Goal: Task Accomplishment & Management: Use online tool/utility

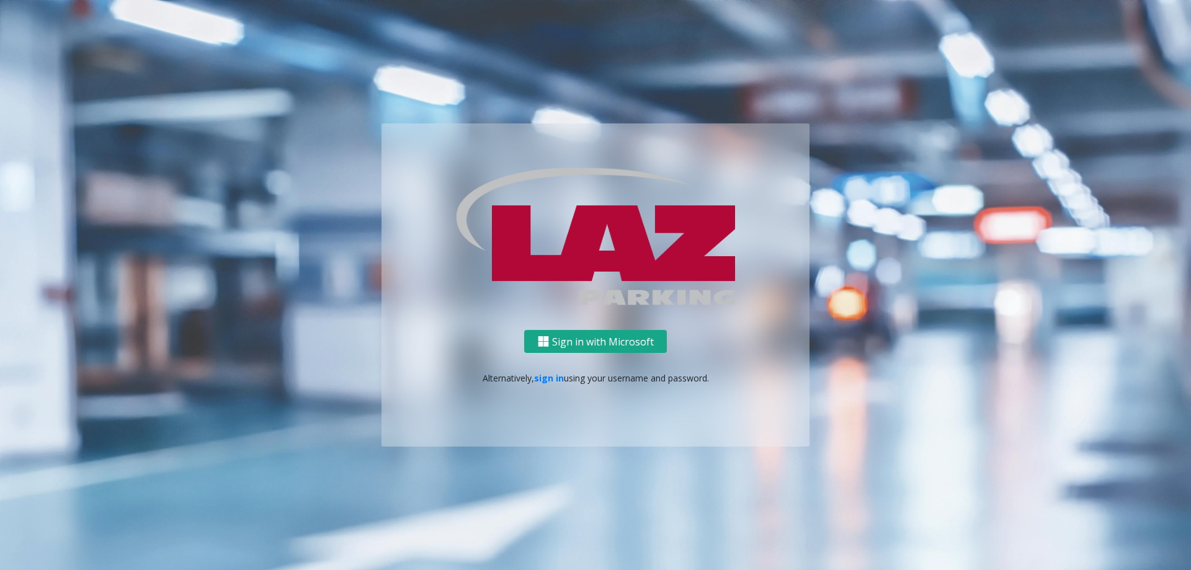
drag, startPoint x: 591, startPoint y: 341, endPoint x: 589, endPoint y: 319, distance: 21.8
click at [592, 338] on button "Sign in with Microsoft" at bounding box center [595, 341] width 143 height 23
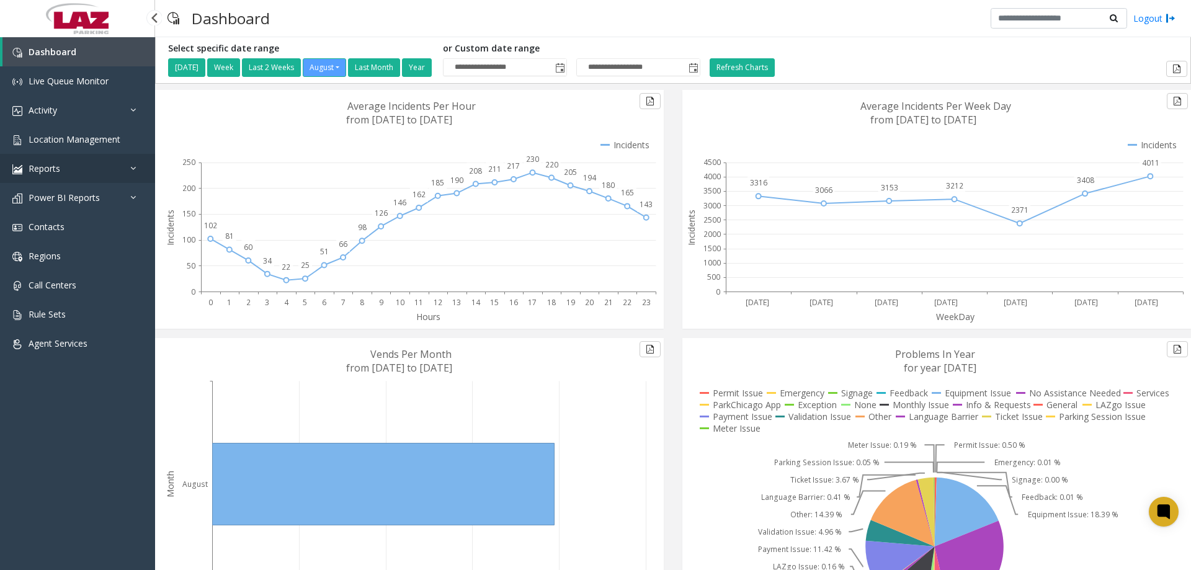
click at [138, 172] on link "Reports" at bounding box center [77, 168] width 155 height 29
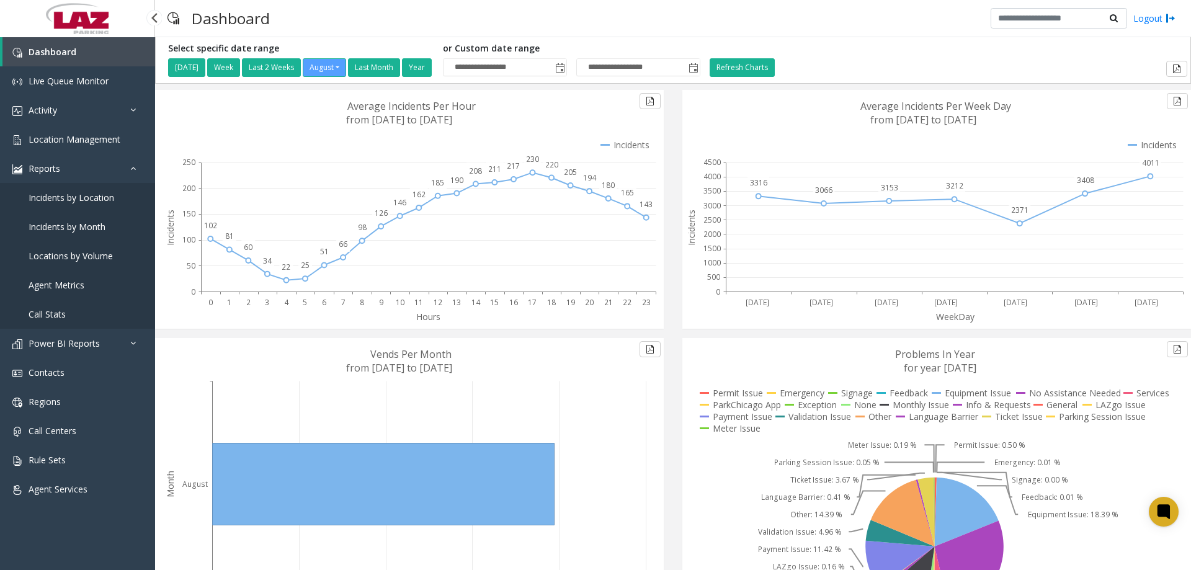
click at [73, 285] on span "Agent Metrics" at bounding box center [57, 285] width 56 height 12
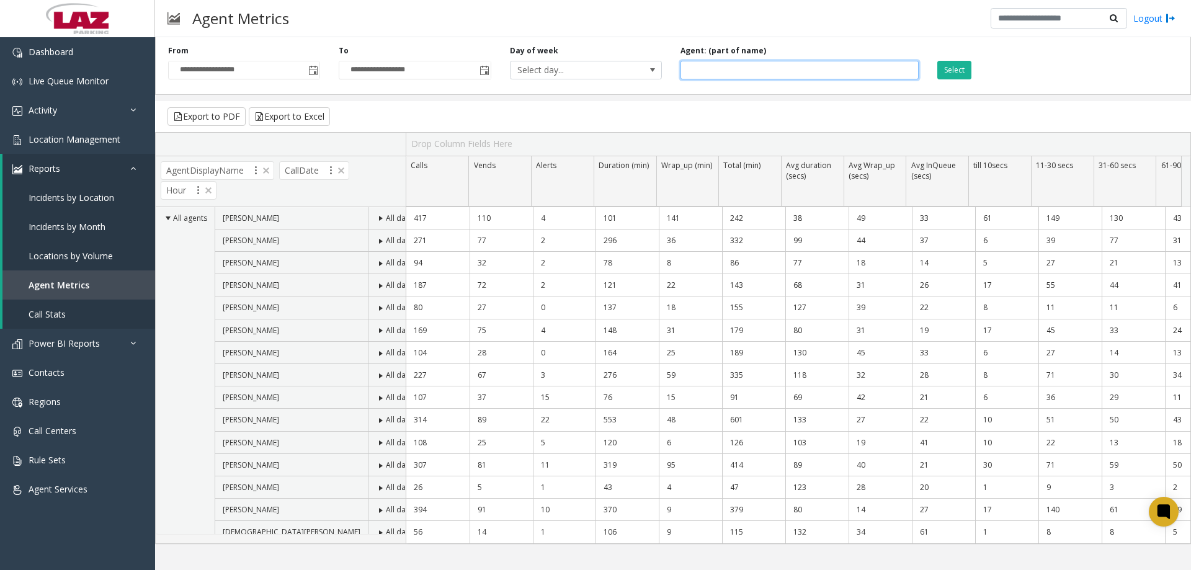
click at [710, 74] on input at bounding box center [798, 70] width 237 height 19
click at [310, 70] on span "Toggle popup" at bounding box center [313, 71] width 10 height 10
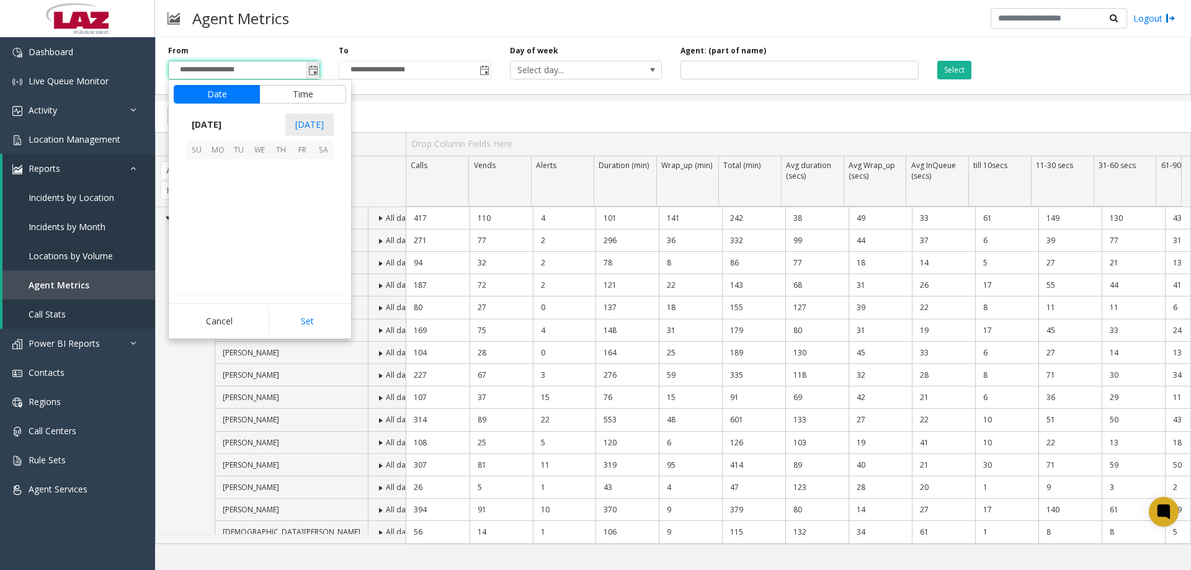
scroll to position [222396, 0]
click at [304, 175] on span "1" at bounding box center [301, 169] width 21 height 21
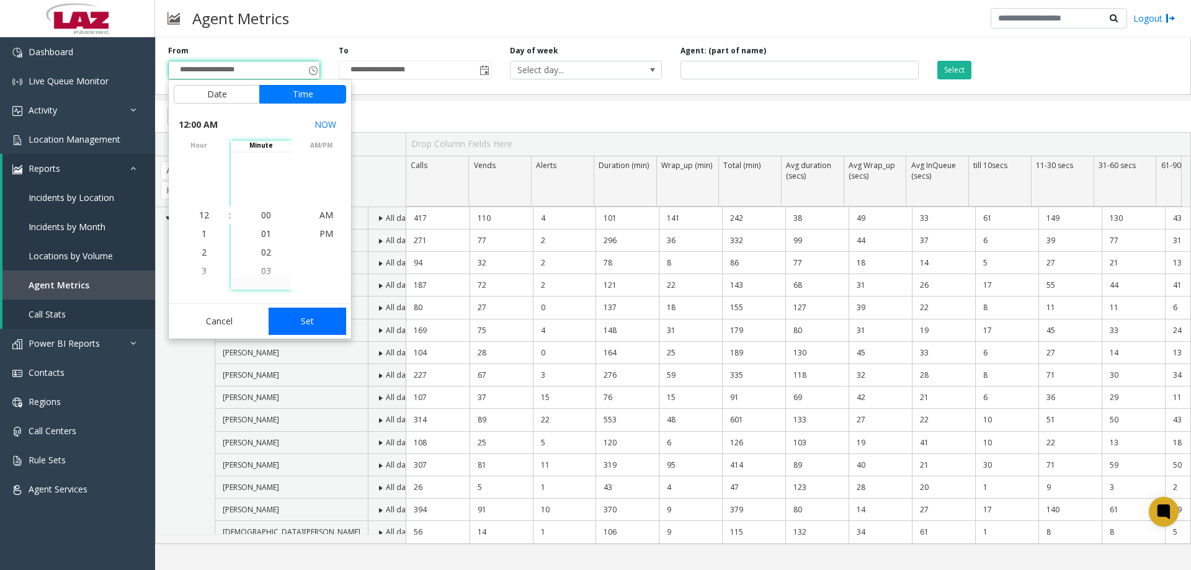
click at [307, 314] on button "Set" at bounding box center [307, 321] width 78 height 27
type input "**********"
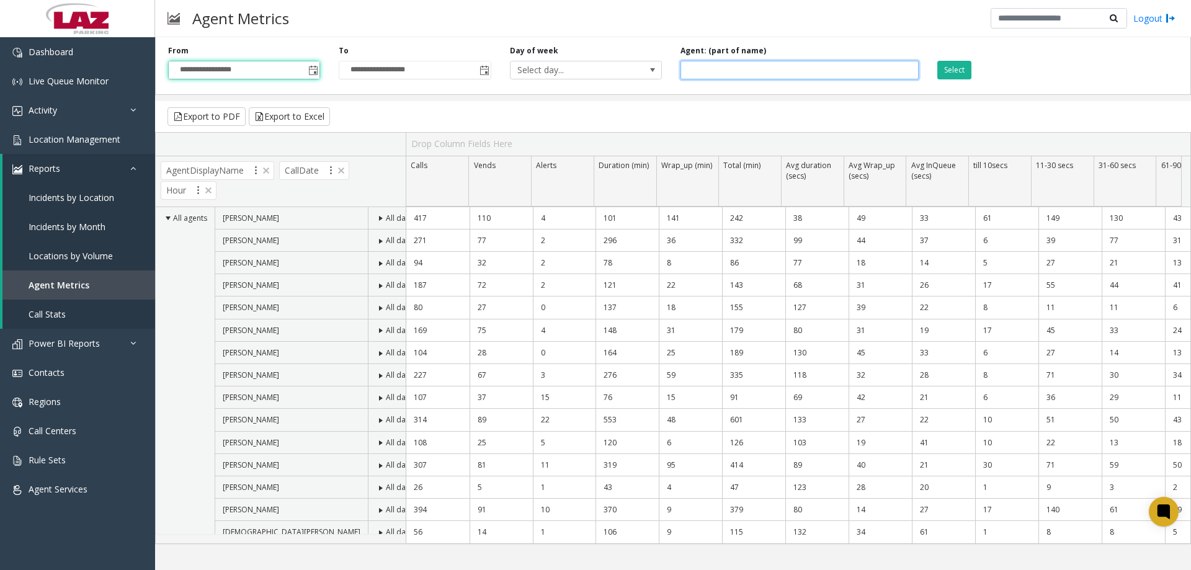
click at [741, 70] on input at bounding box center [798, 70] width 237 height 19
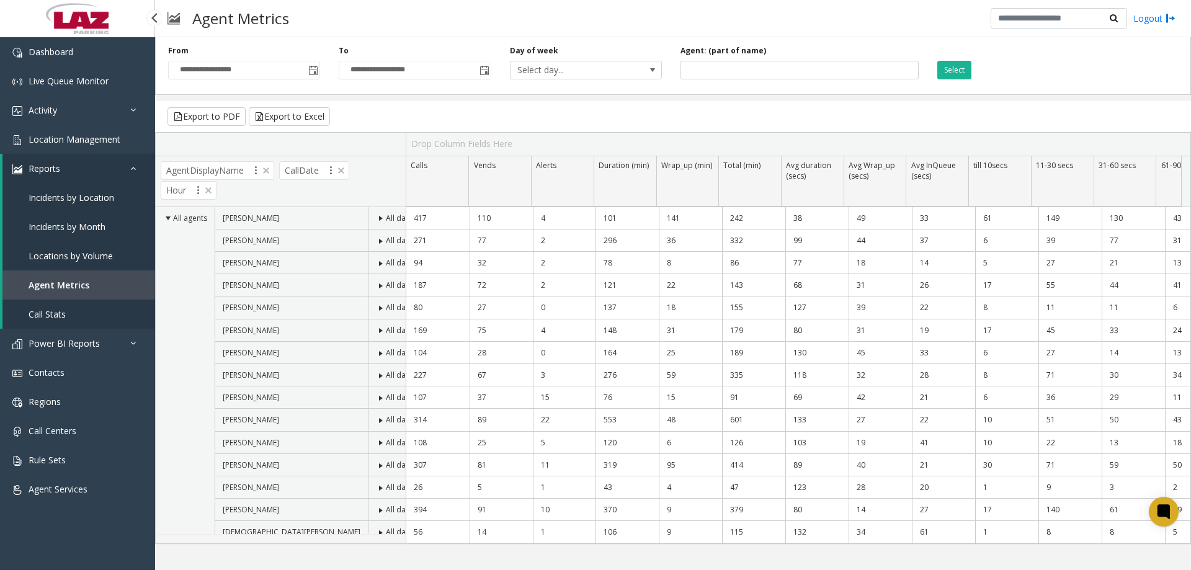
click at [62, 316] on span "Call Stats" at bounding box center [47, 314] width 37 height 12
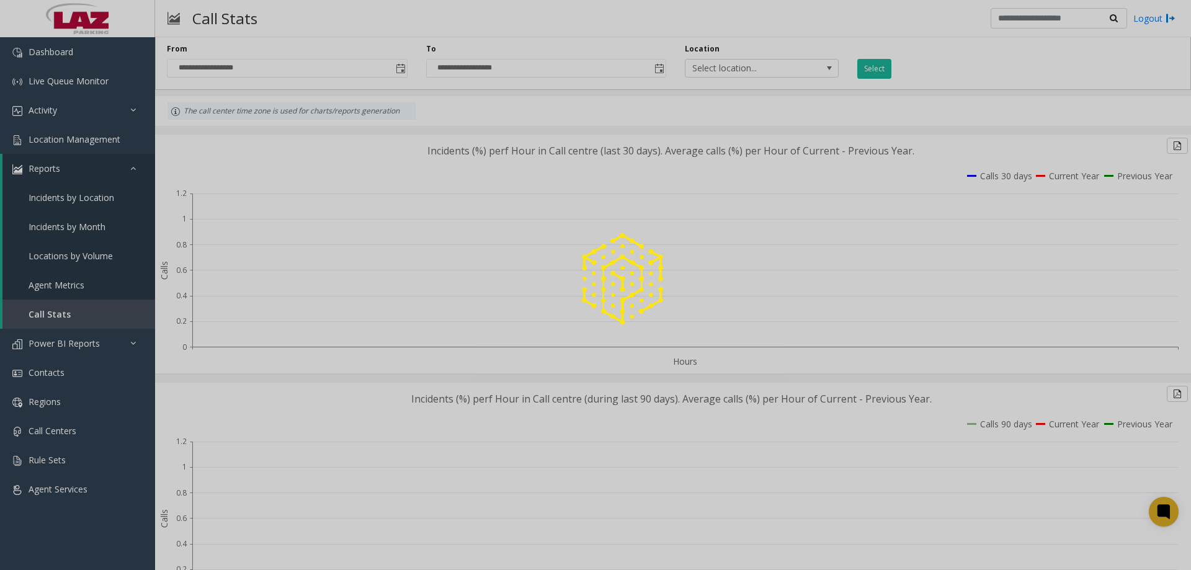
click at [127, 105] on div at bounding box center [595, 285] width 1191 height 570
click at [130, 107] on div at bounding box center [595, 285] width 1191 height 570
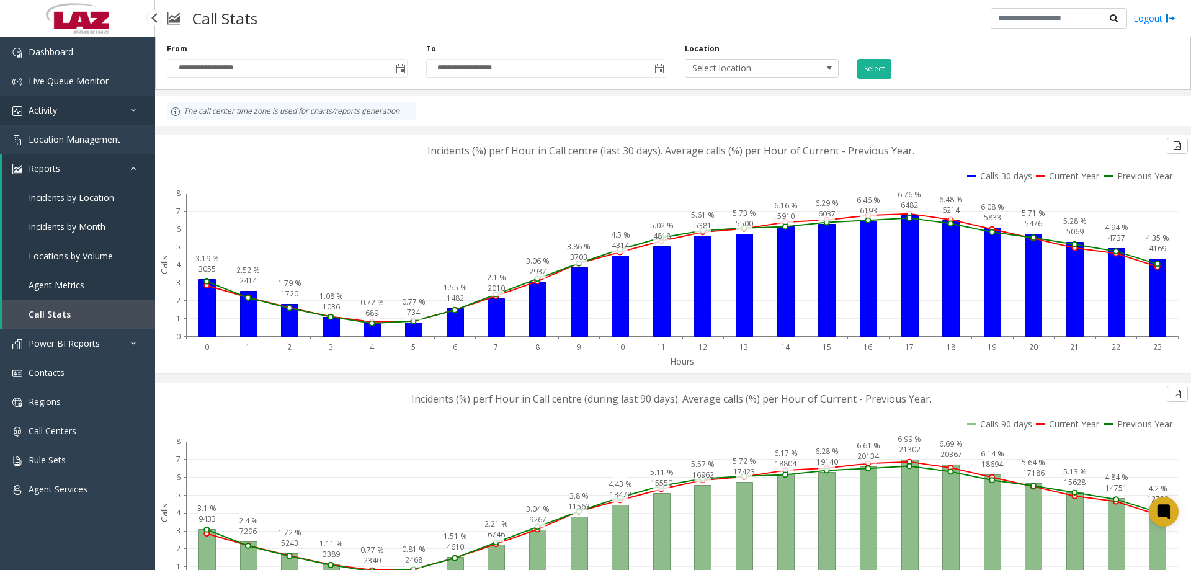
click at [134, 109] on icon at bounding box center [136, 109] width 12 height 9
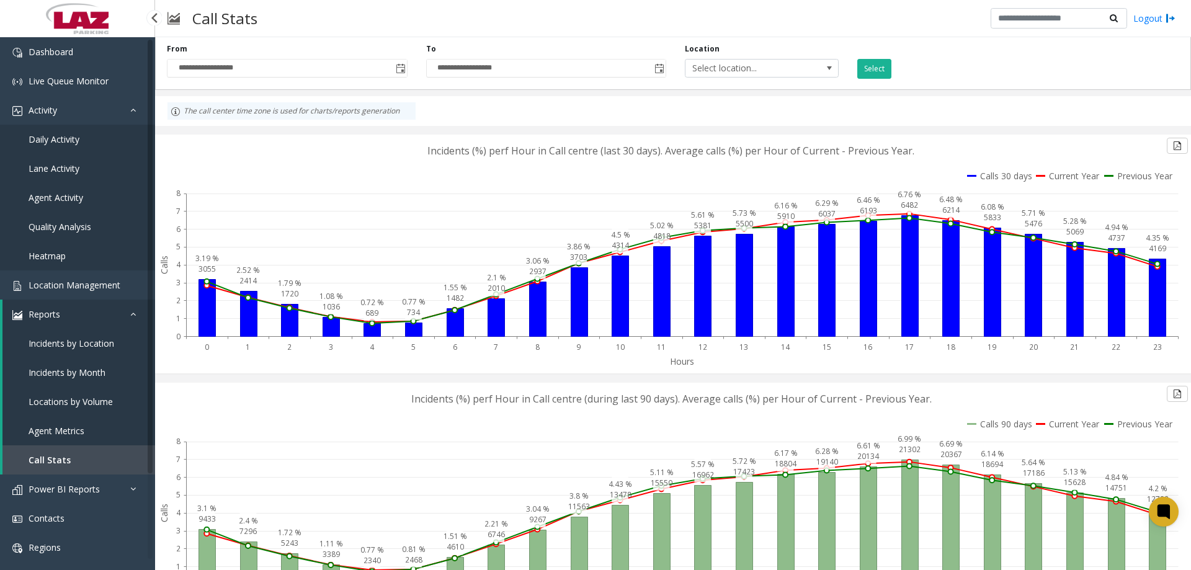
click at [56, 194] on span "Agent Activity" at bounding box center [56, 198] width 55 height 12
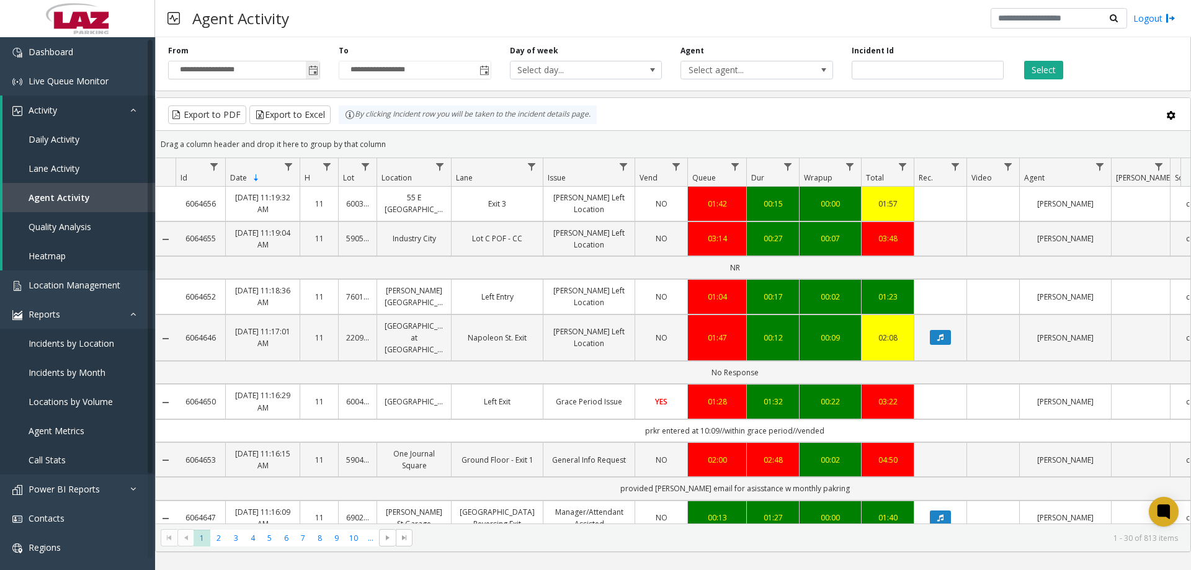
click at [314, 73] on span "Toggle popup" at bounding box center [313, 71] width 10 height 10
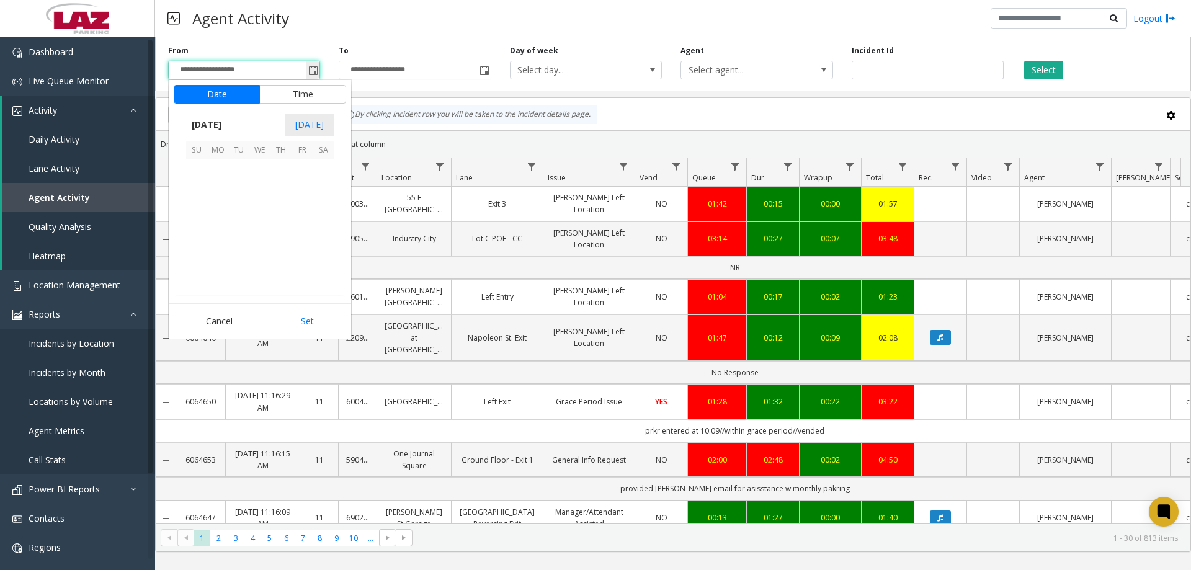
scroll to position [222396, 0]
click at [307, 171] on span "1" at bounding box center [301, 169] width 21 height 21
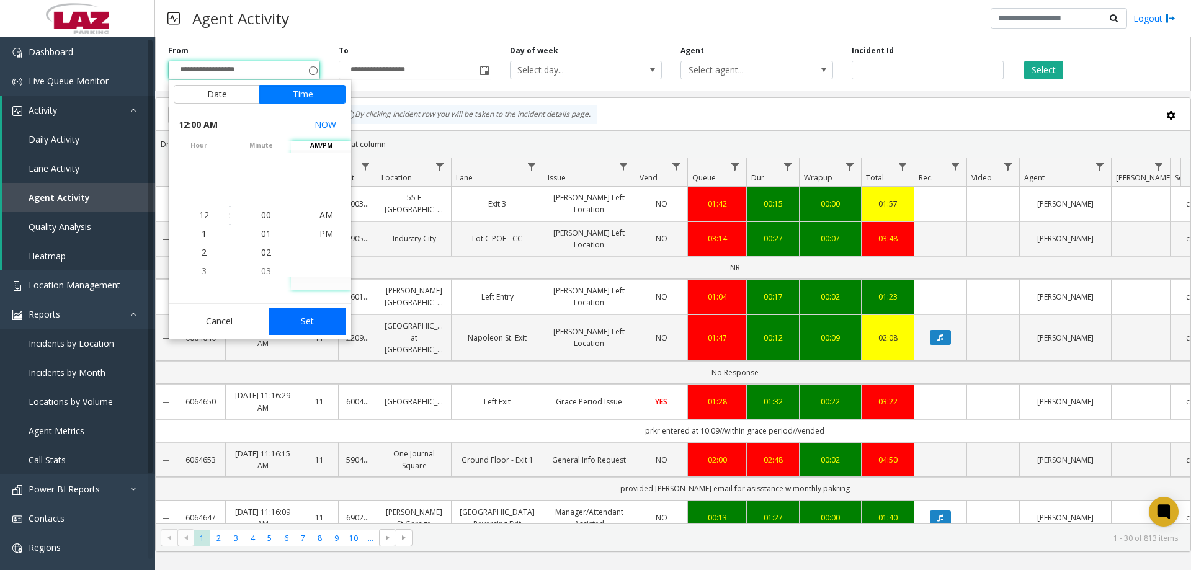
click at [309, 324] on button "Set" at bounding box center [307, 321] width 78 height 27
type input "**********"
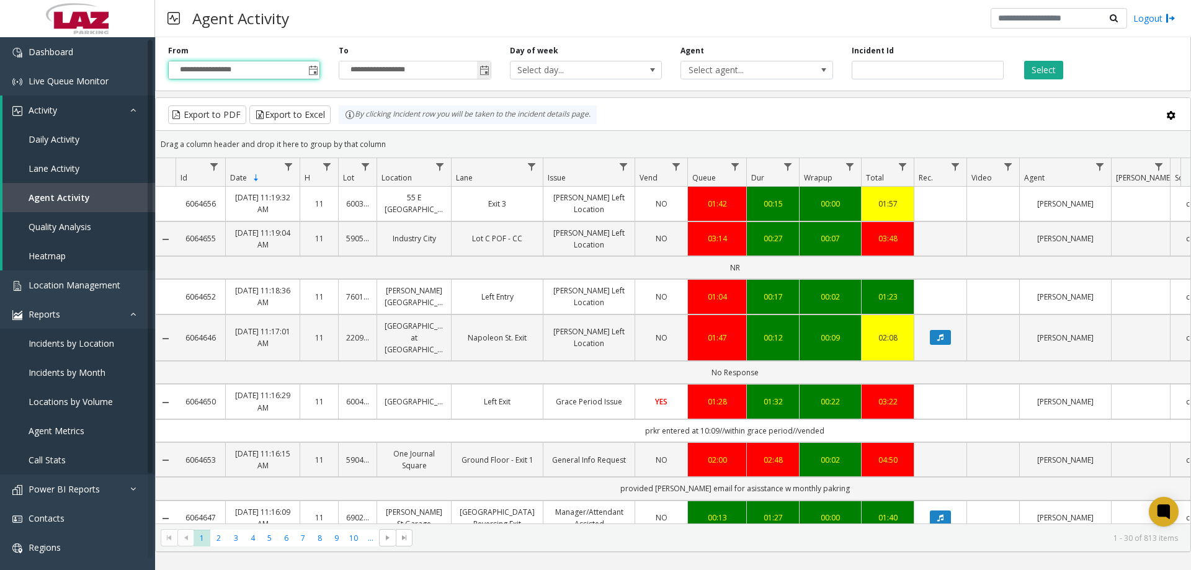
click at [483, 74] on span "Toggle popup" at bounding box center [484, 71] width 10 height 10
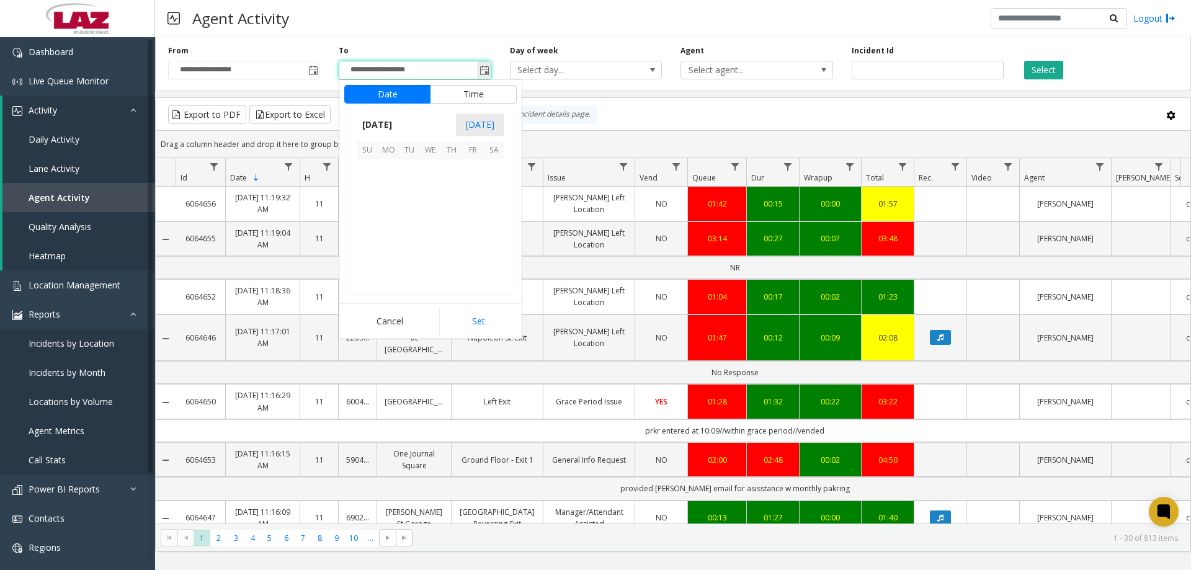
scroll to position [19, 0]
click at [434, 234] on span "20" at bounding box center [430, 233] width 21 height 21
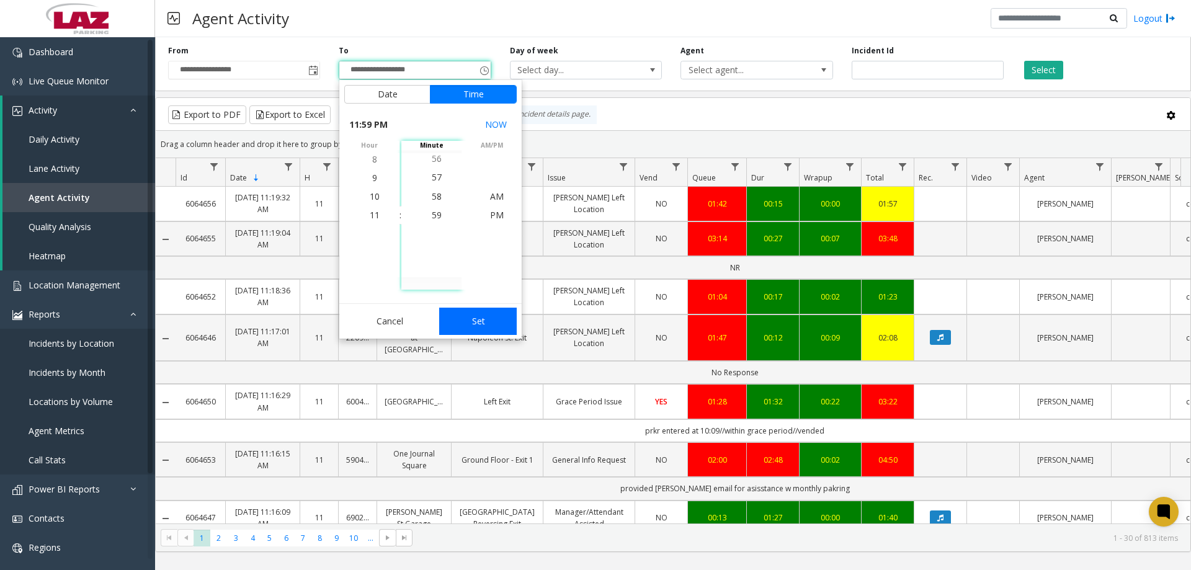
click at [497, 319] on button "Set" at bounding box center [478, 321] width 78 height 27
type input "**********"
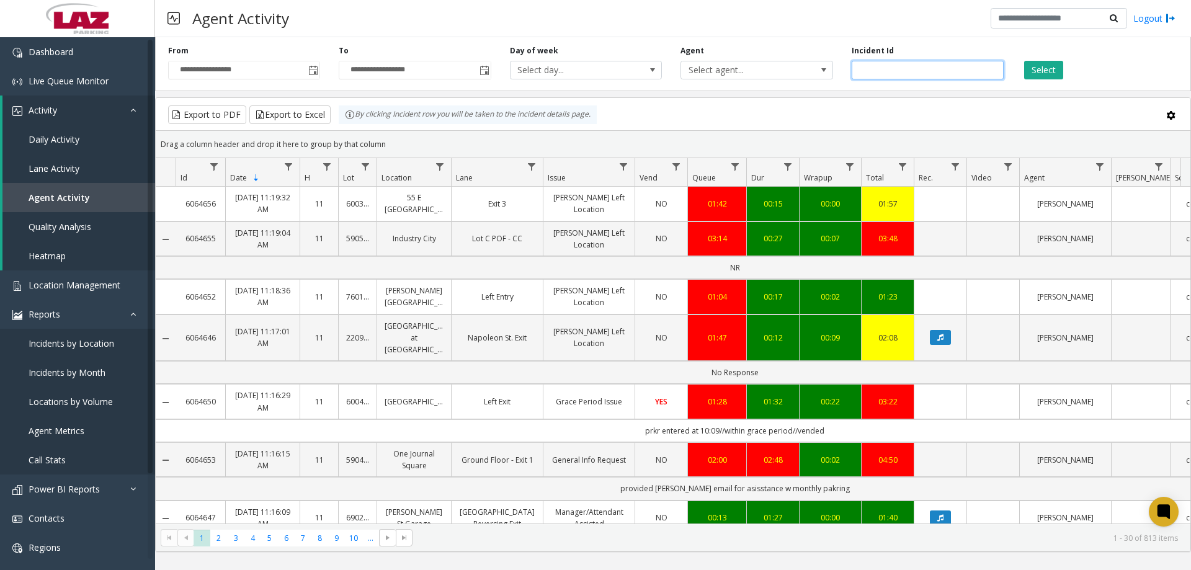
click at [915, 68] on input "number" at bounding box center [927, 70] width 152 height 19
click at [796, 72] on span "Select agent..." at bounding box center [741, 69] width 121 height 17
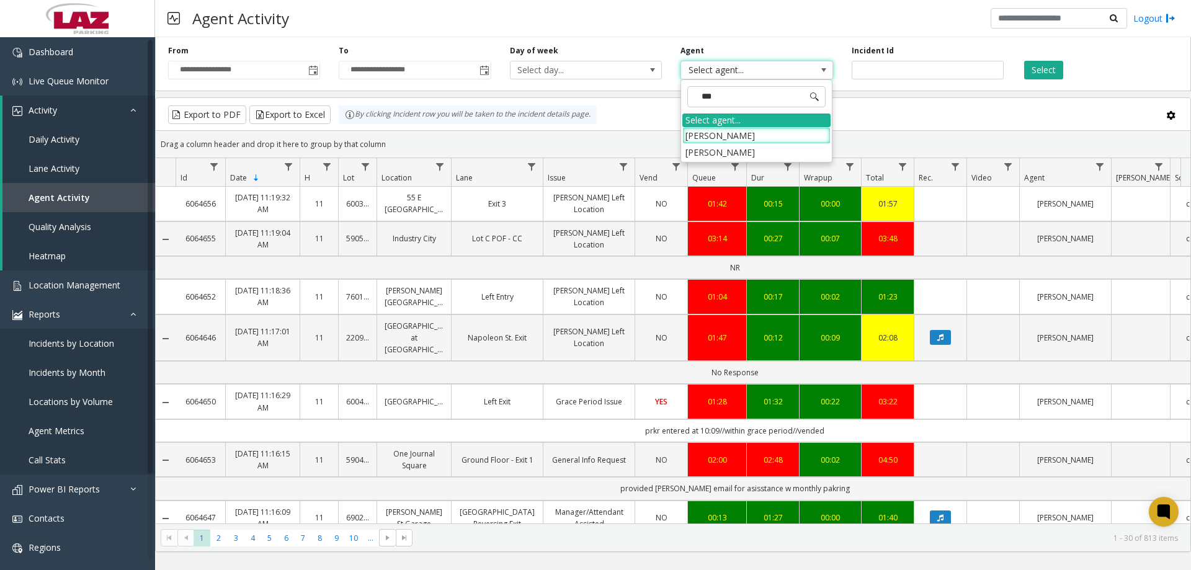
type input "****"
click at [703, 139] on li "[PERSON_NAME]" at bounding box center [756, 135] width 148 height 17
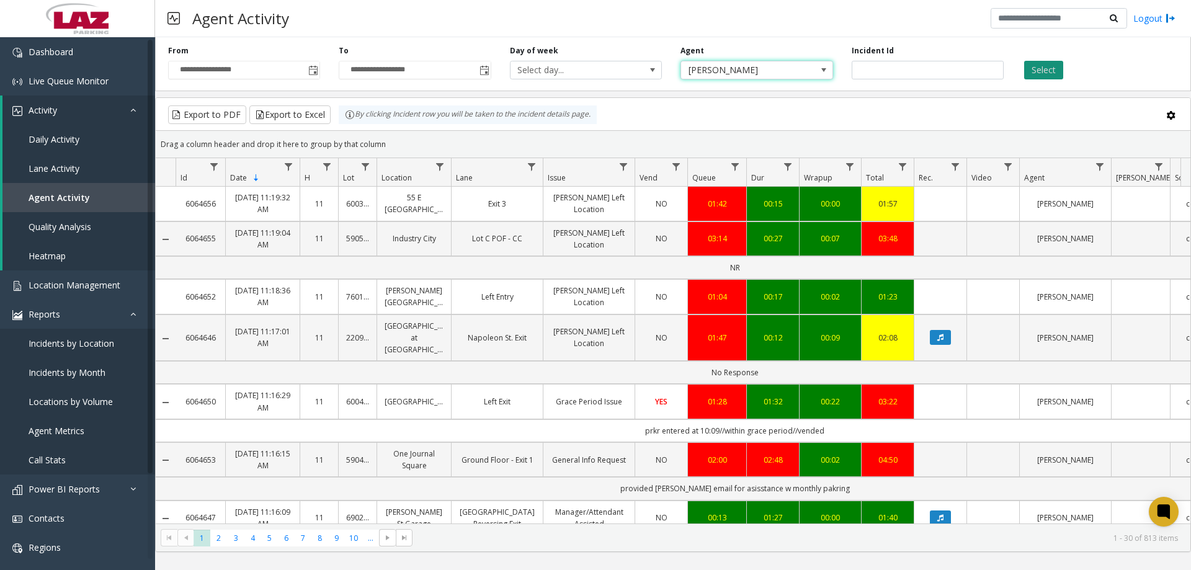
click at [1031, 71] on button "Select" at bounding box center [1043, 70] width 39 height 19
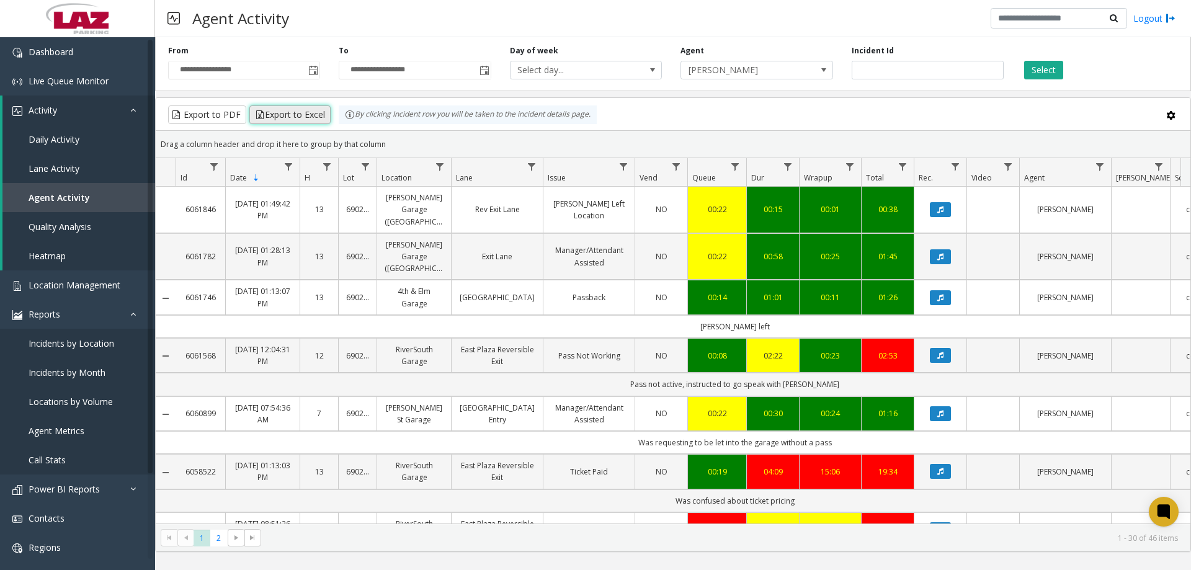
click at [296, 117] on button "Export to Excel" at bounding box center [289, 114] width 81 height 19
click at [827, 71] on span at bounding box center [823, 70] width 10 height 10
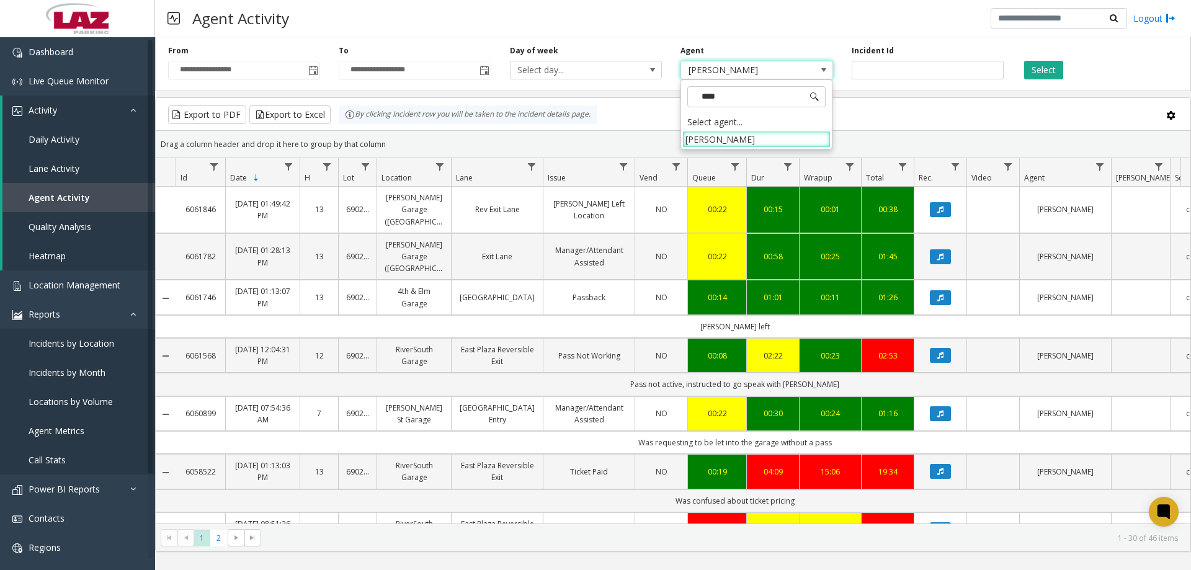
type input "*****"
click at [809, 135] on li "[PERSON_NAME]" at bounding box center [756, 139] width 148 height 17
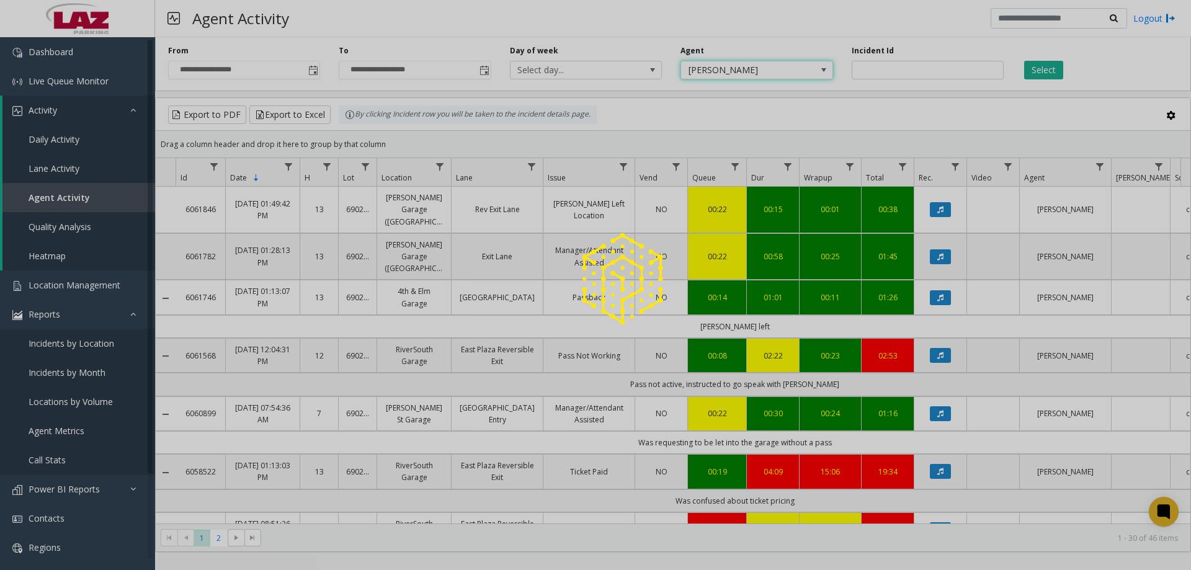
click at [1054, 71] on div at bounding box center [595, 285] width 1191 height 570
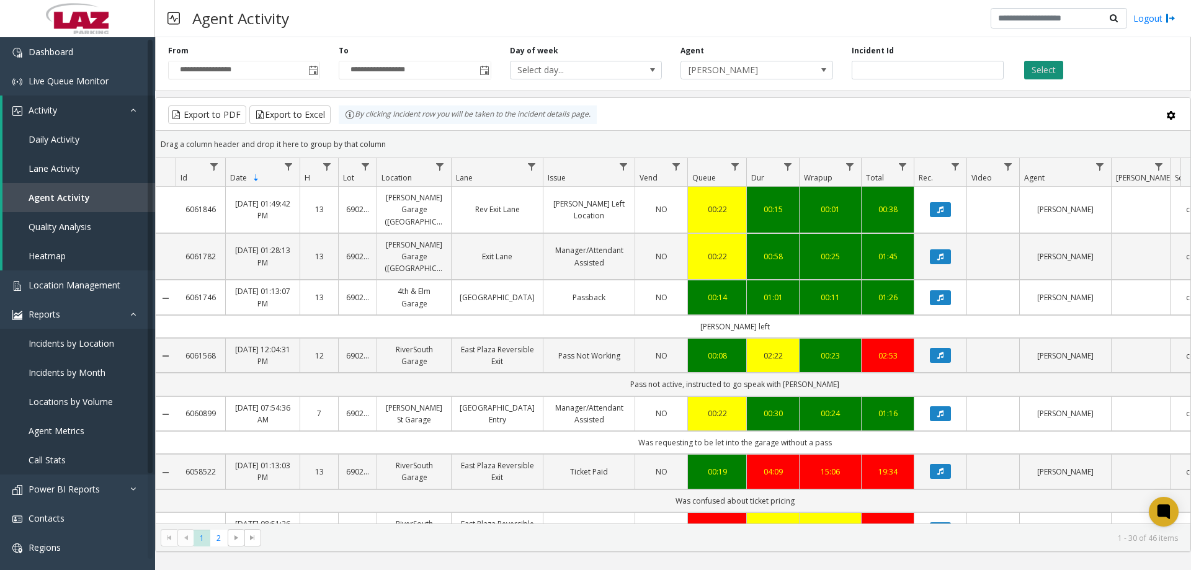
click at [1053, 68] on button "Select" at bounding box center [1043, 70] width 39 height 19
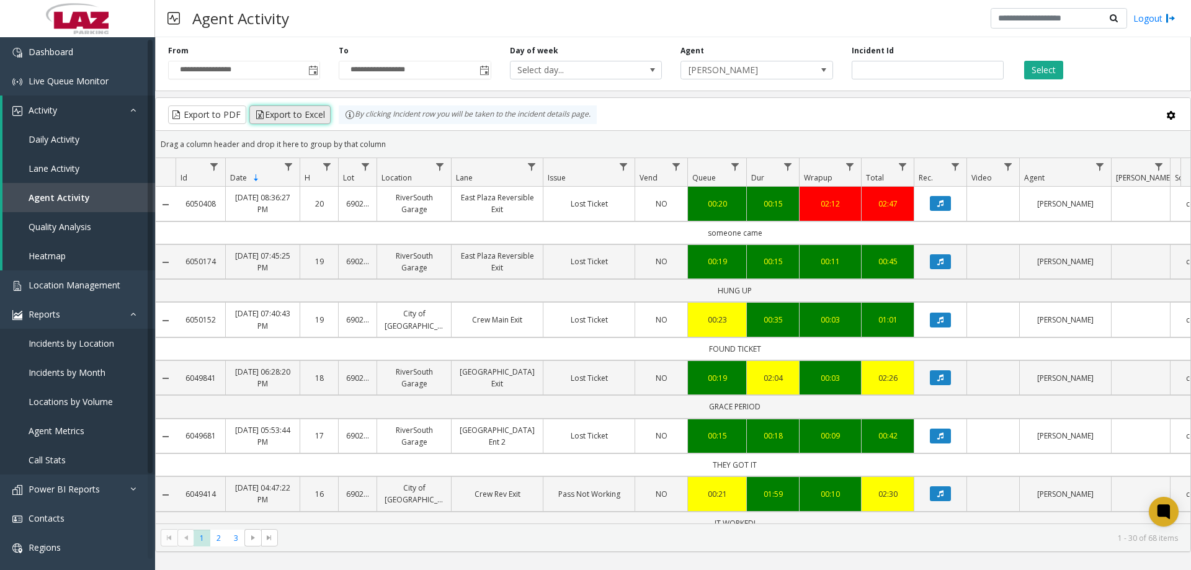
click at [260, 117] on button "Export to Excel" at bounding box center [289, 114] width 81 height 19
click at [770, 70] on span "[PERSON_NAME]" at bounding box center [741, 69] width 121 height 17
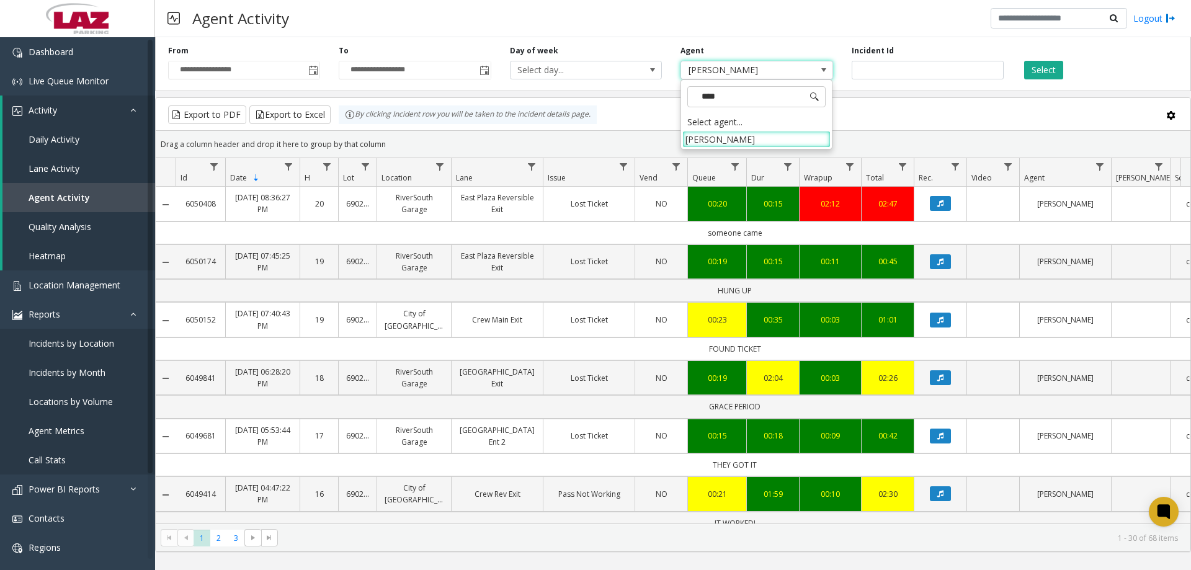
type input "*****"
click at [742, 137] on li "[PERSON_NAME]" at bounding box center [756, 139] width 148 height 17
click at [1053, 73] on button "Select" at bounding box center [1043, 70] width 39 height 19
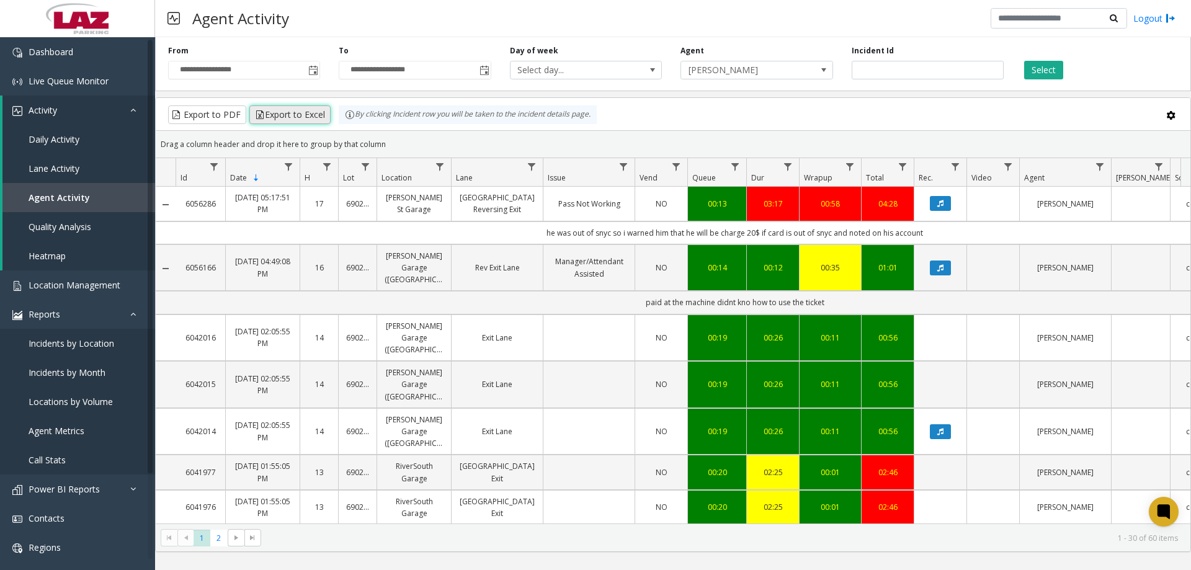
click at [295, 119] on button "Export to Excel" at bounding box center [289, 114] width 81 height 19
click at [809, 66] on span "[PERSON_NAME]" at bounding box center [756, 70] width 152 height 19
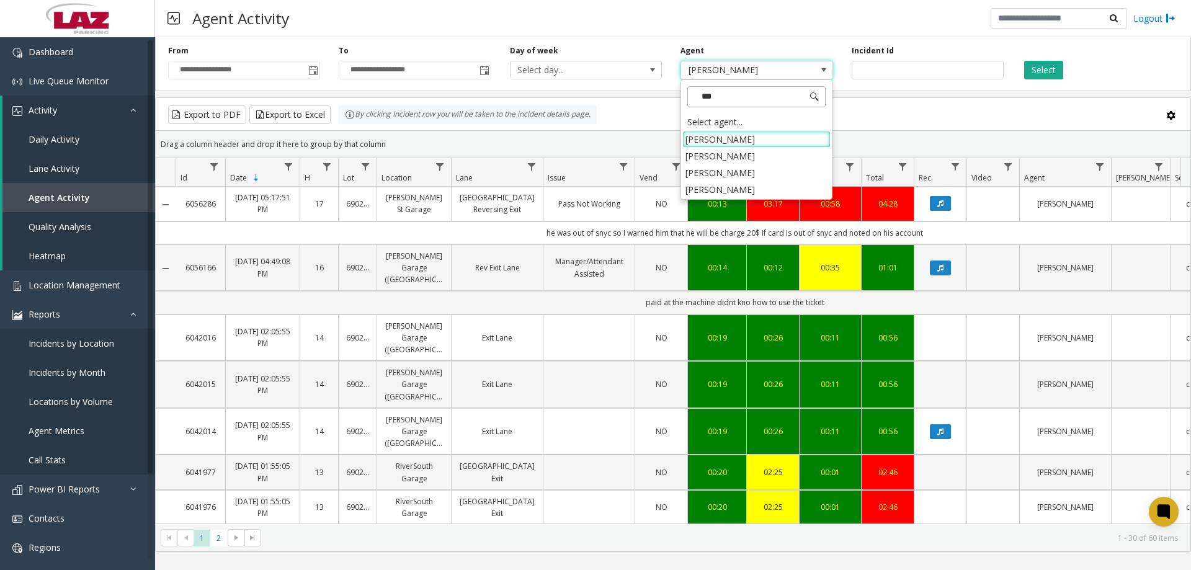
type input "****"
click at [734, 193] on li "[PERSON_NAME]" at bounding box center [756, 189] width 148 height 17
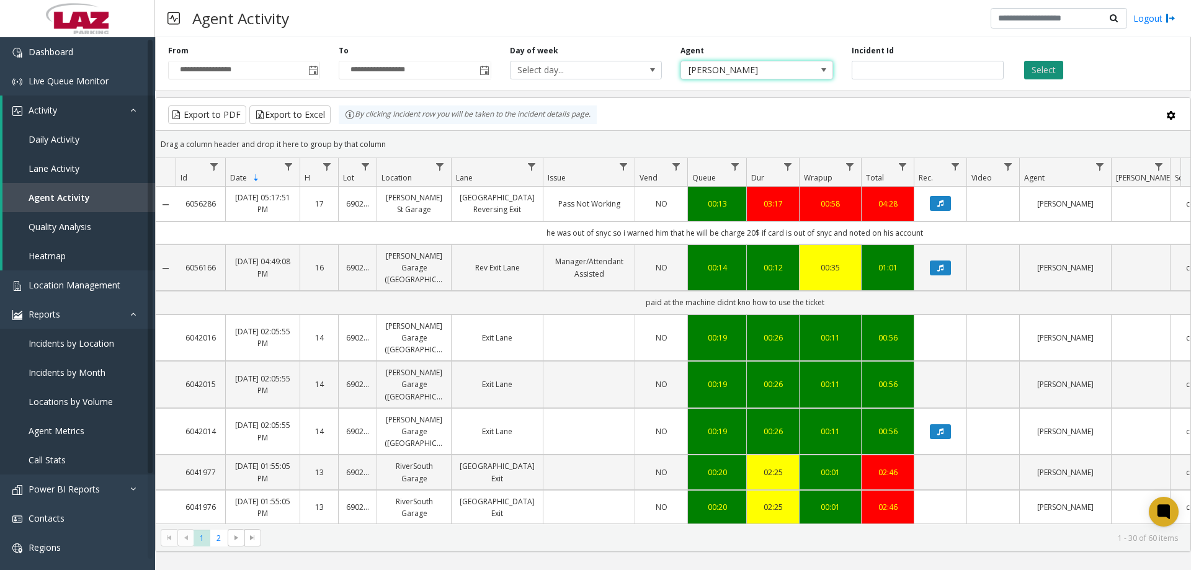
click at [1050, 69] on button "Select" at bounding box center [1043, 70] width 39 height 19
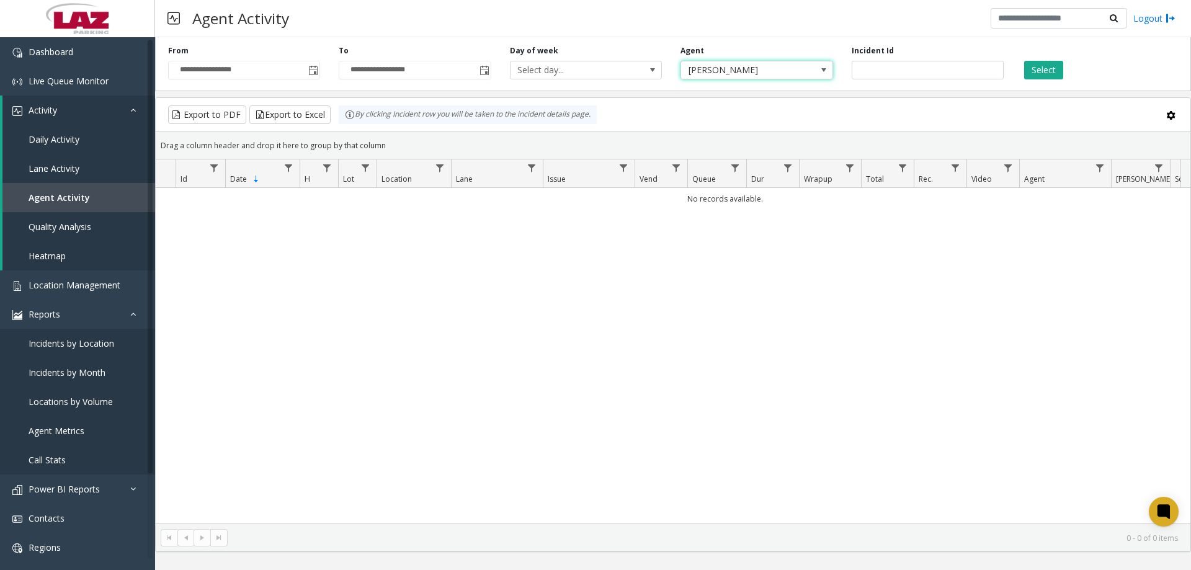
click at [822, 72] on span at bounding box center [823, 70] width 10 height 10
type input "******"
click at [748, 136] on li "[PERSON_NAME]" at bounding box center [756, 139] width 148 height 17
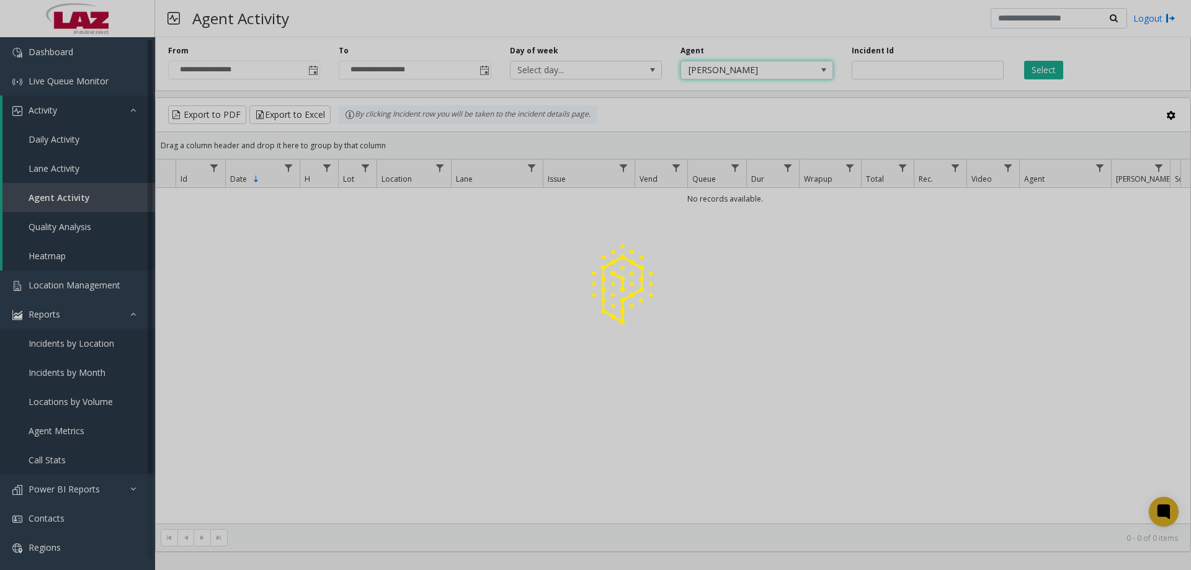
click at [1055, 76] on div at bounding box center [595, 285] width 1191 height 570
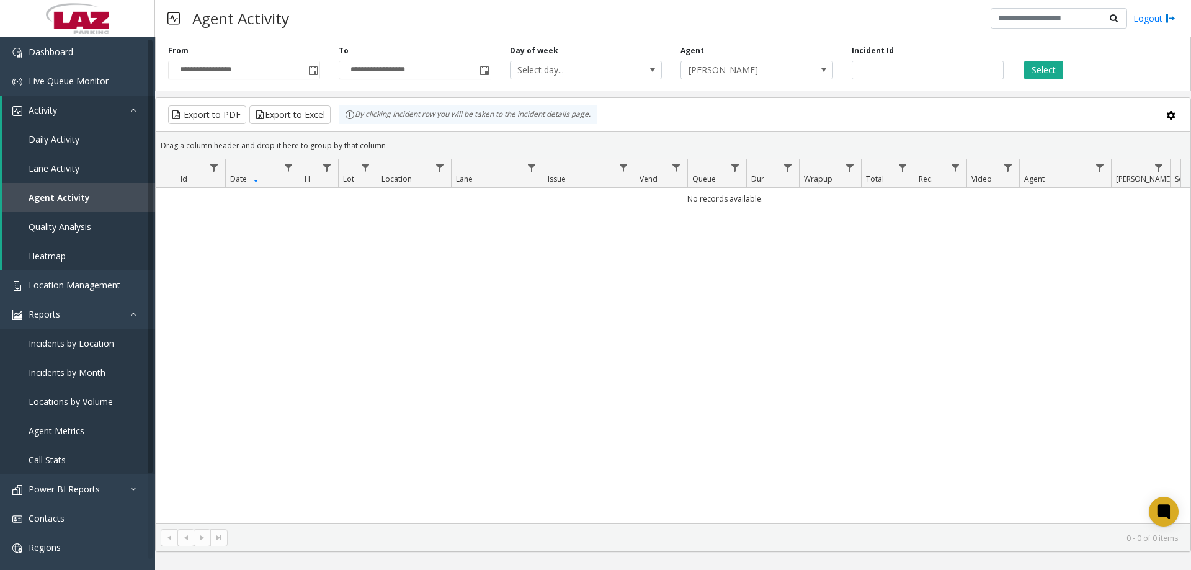
click at [1055, 76] on button "Select" at bounding box center [1043, 70] width 39 height 19
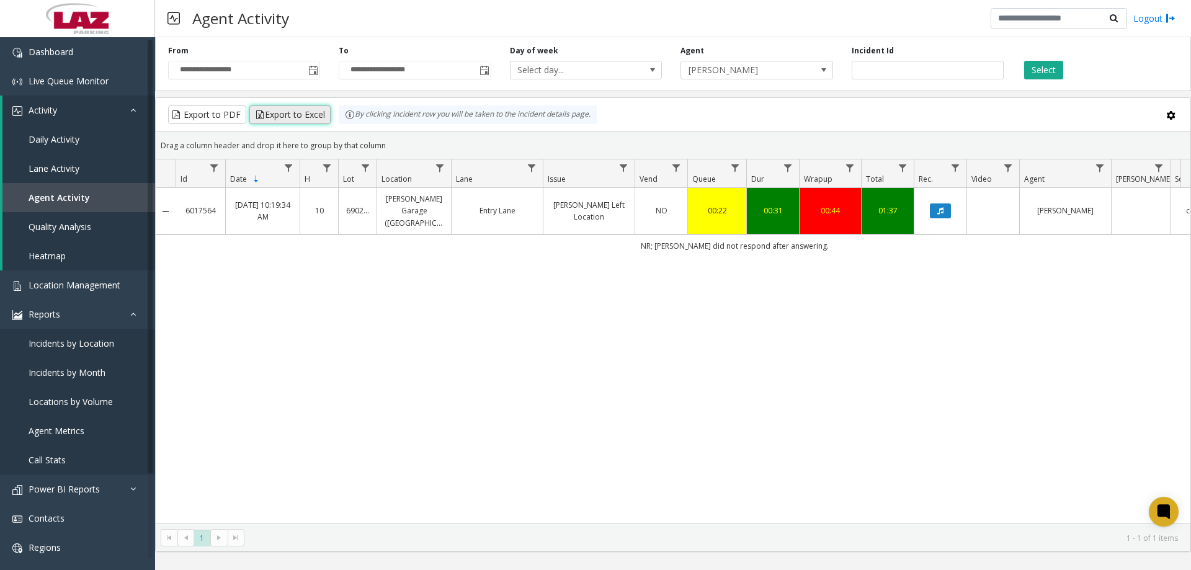
click at [290, 118] on button "Export to Excel" at bounding box center [289, 114] width 81 height 19
click at [56, 133] on link "Daily Activity" at bounding box center [78, 139] width 153 height 29
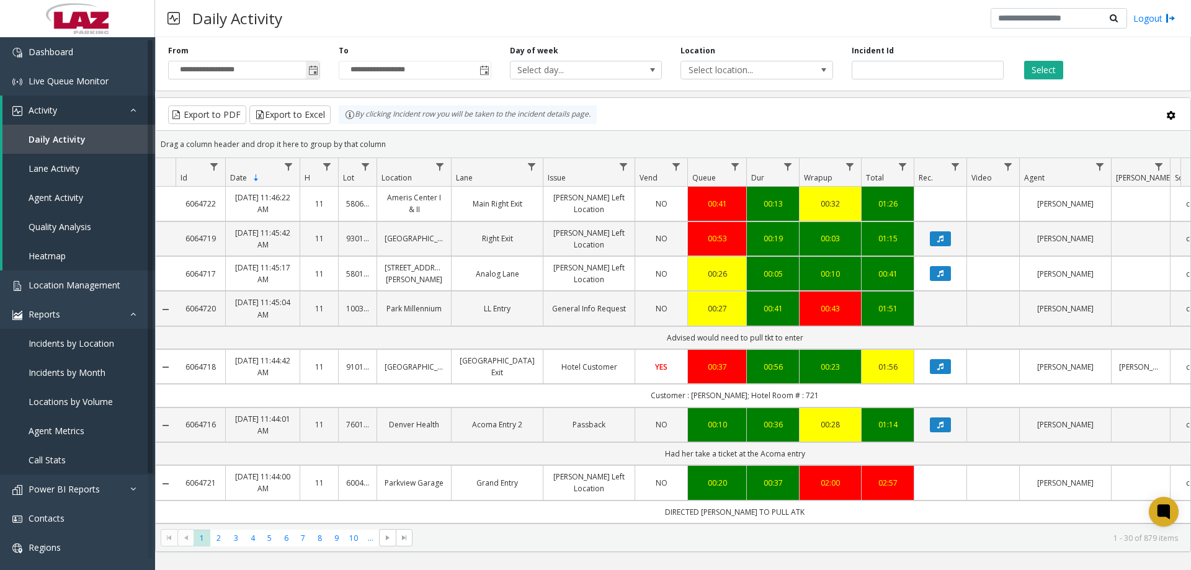
click at [308, 69] on span "Toggle popup" at bounding box center [313, 70] width 14 height 20
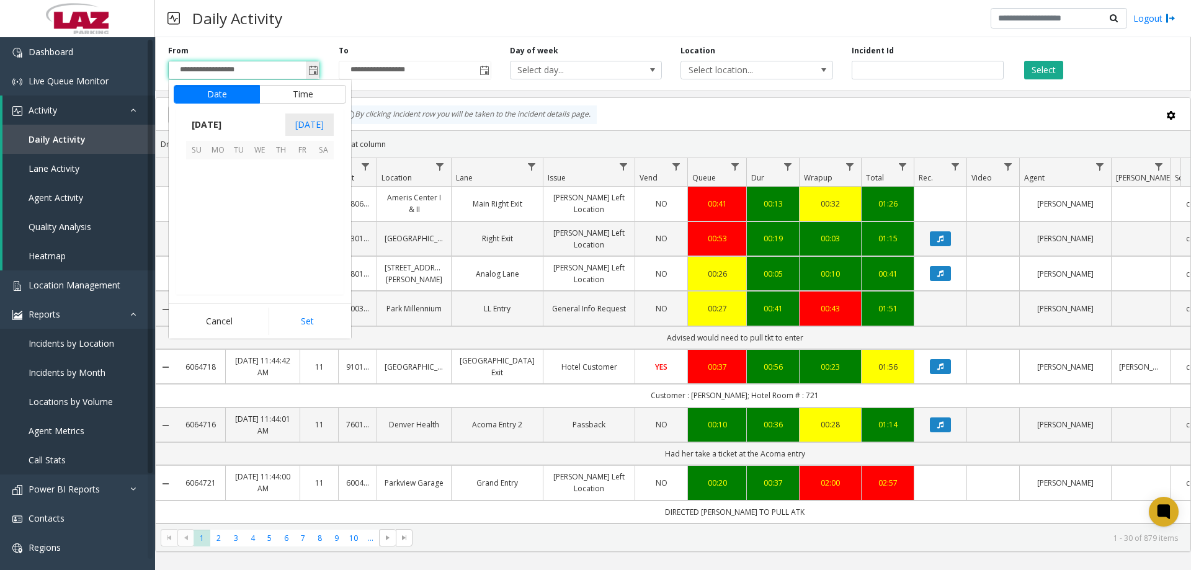
scroll to position [222396, 0]
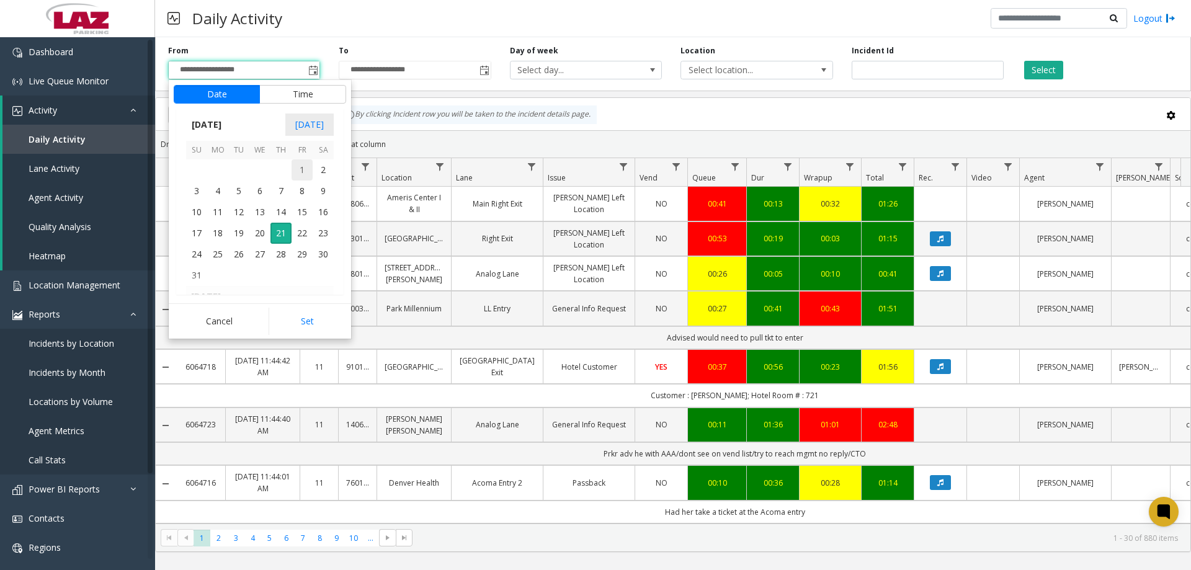
click at [304, 167] on span "1" at bounding box center [301, 169] width 21 height 21
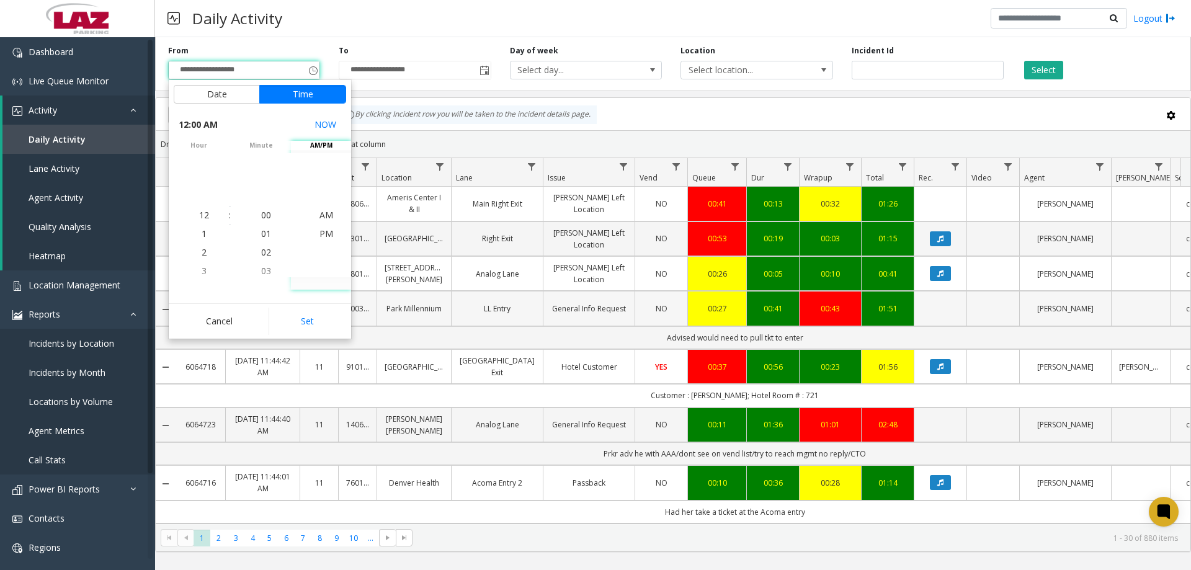
click at [313, 324] on button "Set" at bounding box center [307, 321] width 78 height 27
type input "**********"
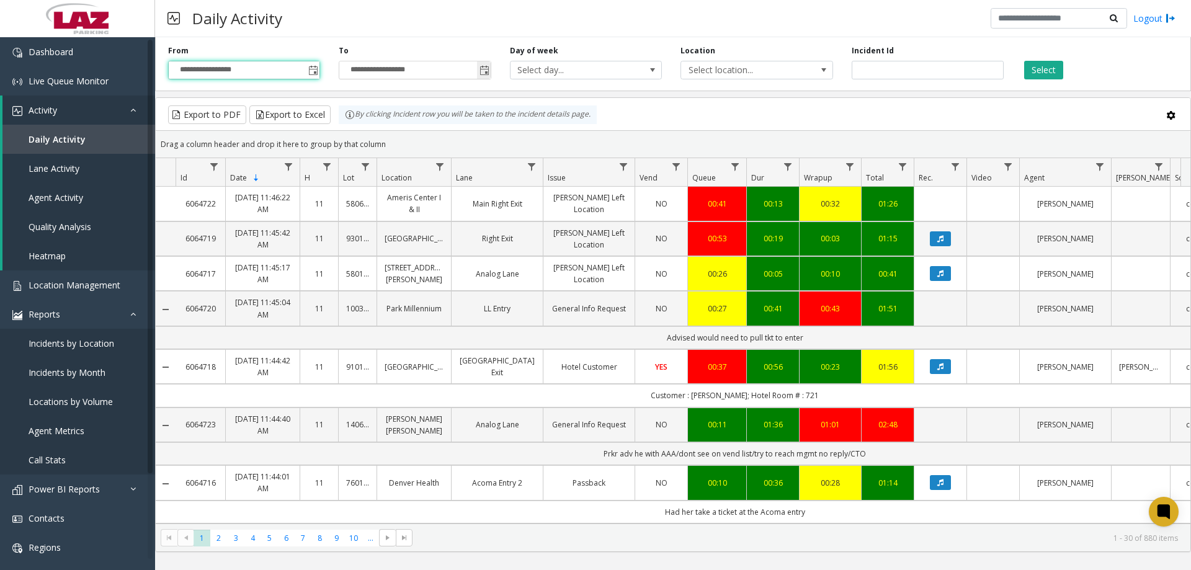
click at [481, 72] on span "Toggle popup" at bounding box center [484, 71] width 10 height 10
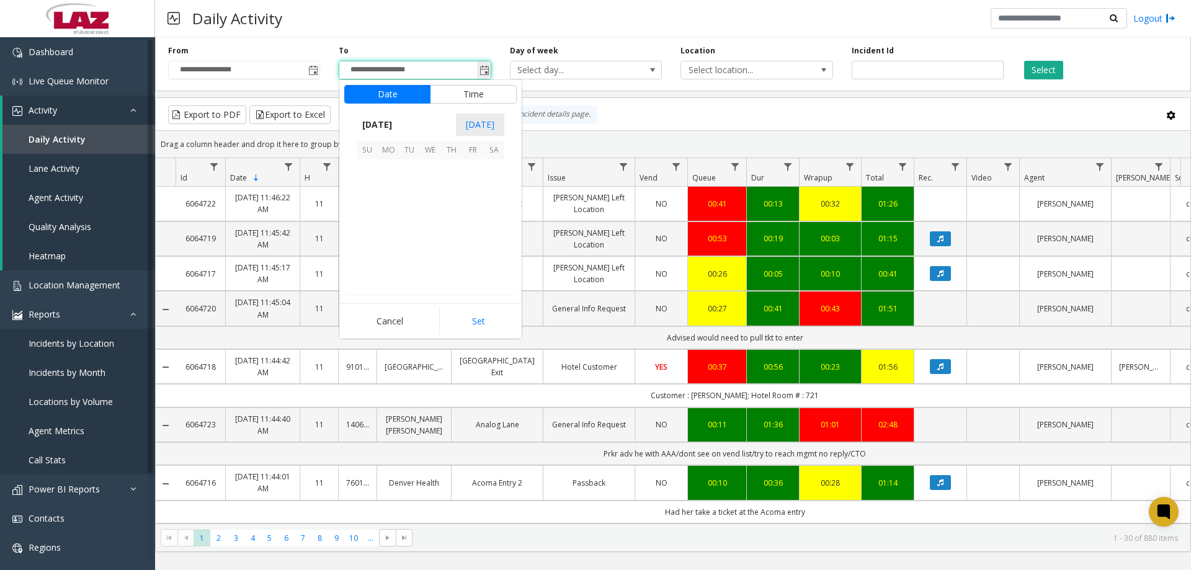
scroll to position [19, 0]
click at [437, 236] on span "20" at bounding box center [430, 233] width 21 height 21
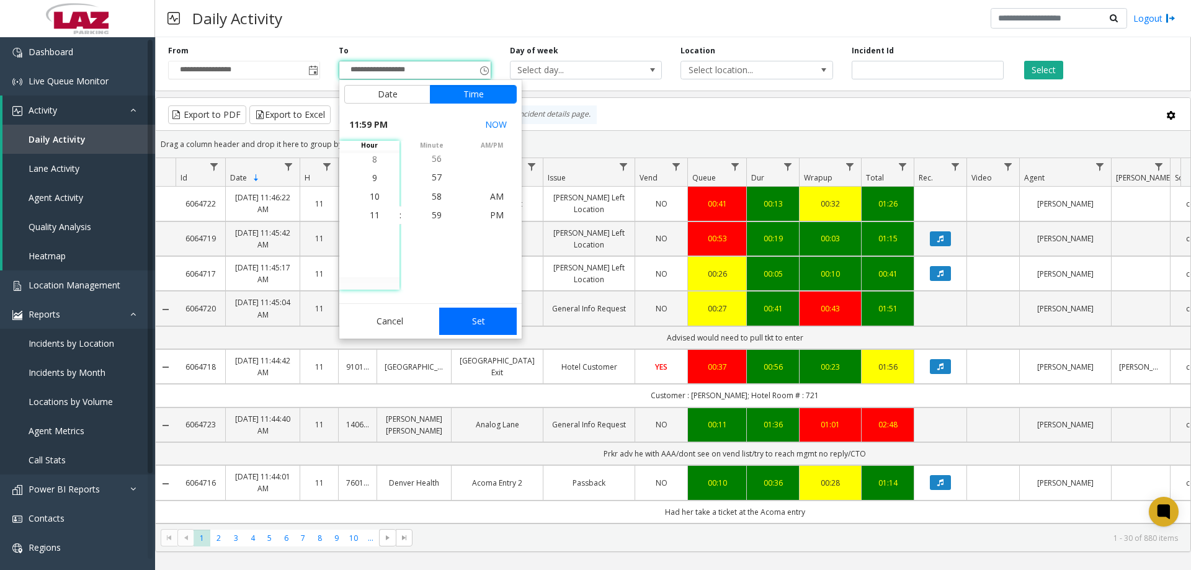
click at [487, 330] on button "Set" at bounding box center [478, 321] width 78 height 27
type input "**********"
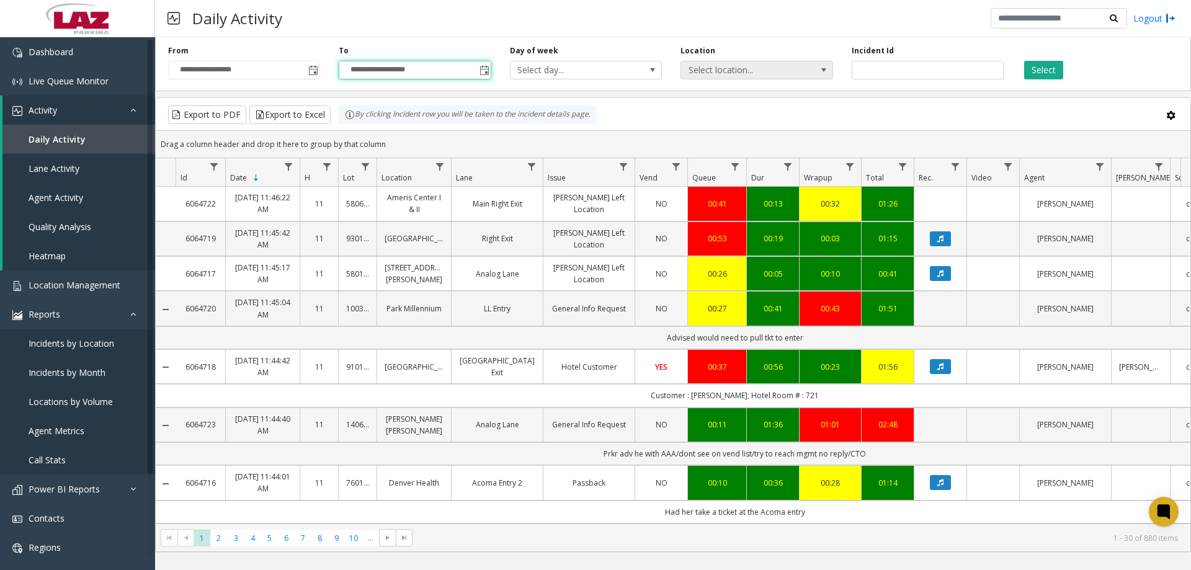
click at [828, 73] on span at bounding box center [823, 69] width 17 height 17
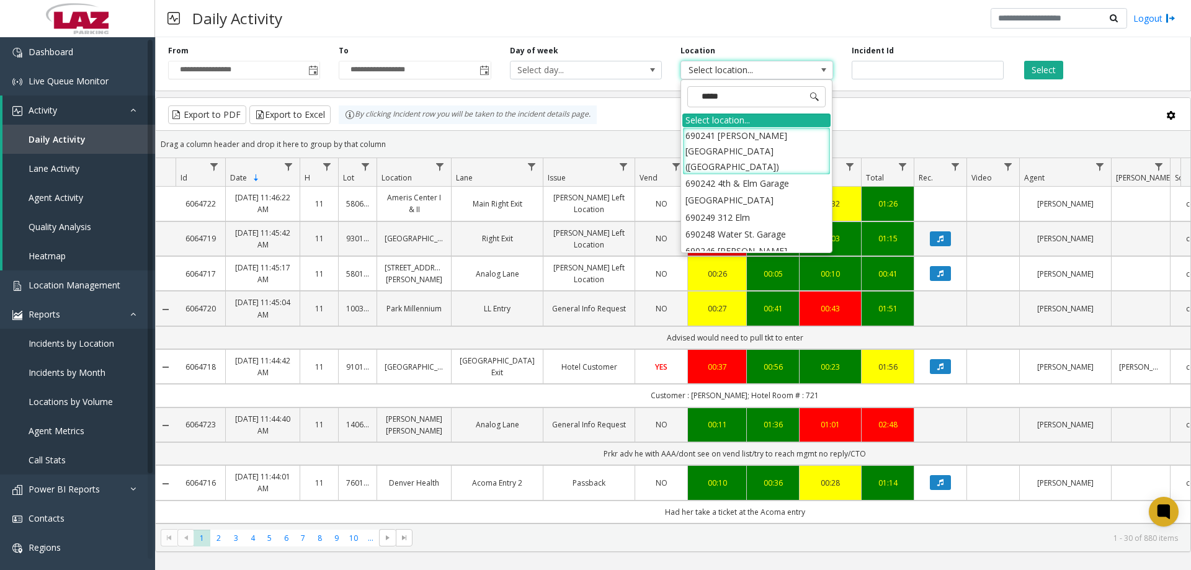
type input "******"
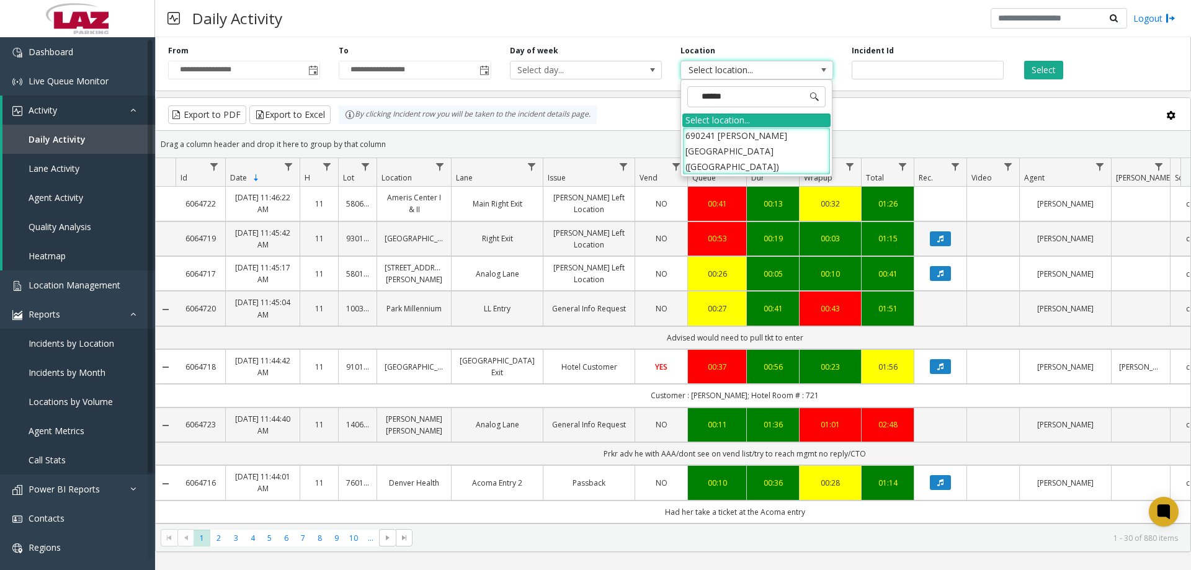
click at [795, 150] on li "690241 [PERSON_NAME][GEOGRAPHIC_DATA] ([GEOGRAPHIC_DATA])" at bounding box center [756, 151] width 148 height 48
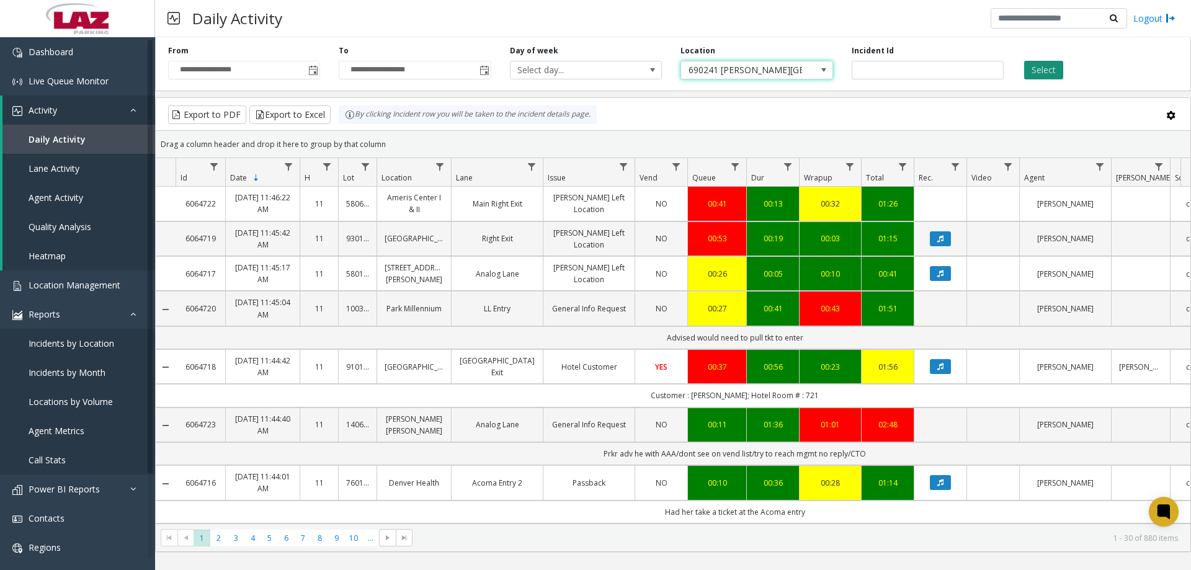
click at [1044, 71] on button "Select" at bounding box center [1043, 70] width 39 height 19
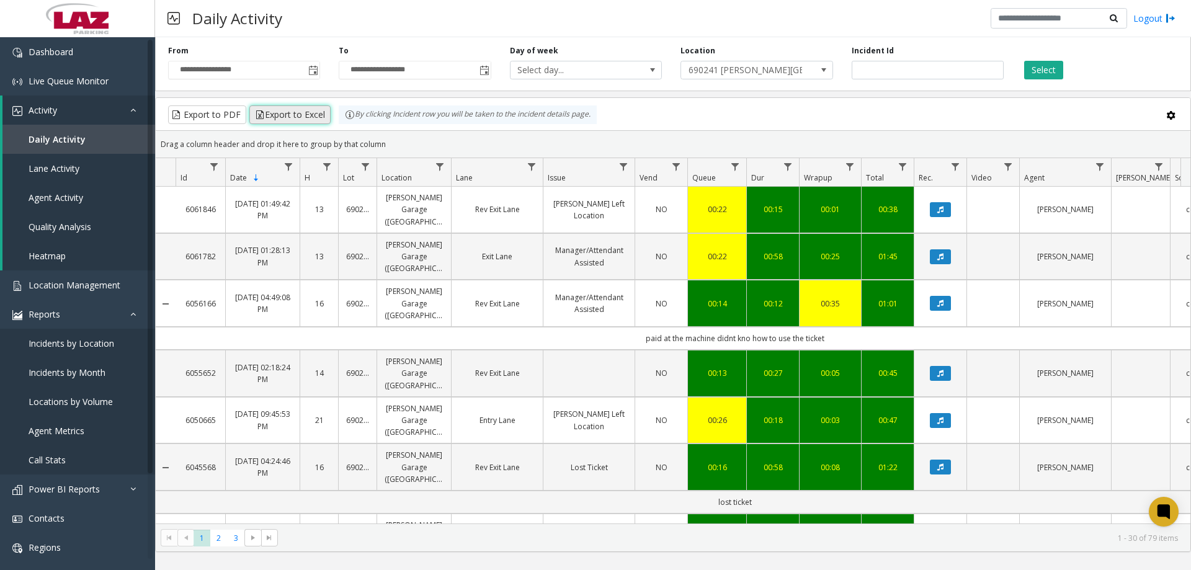
click at [285, 117] on button "Export to Excel" at bounding box center [289, 114] width 81 height 19
click at [825, 72] on span at bounding box center [823, 70] width 10 height 10
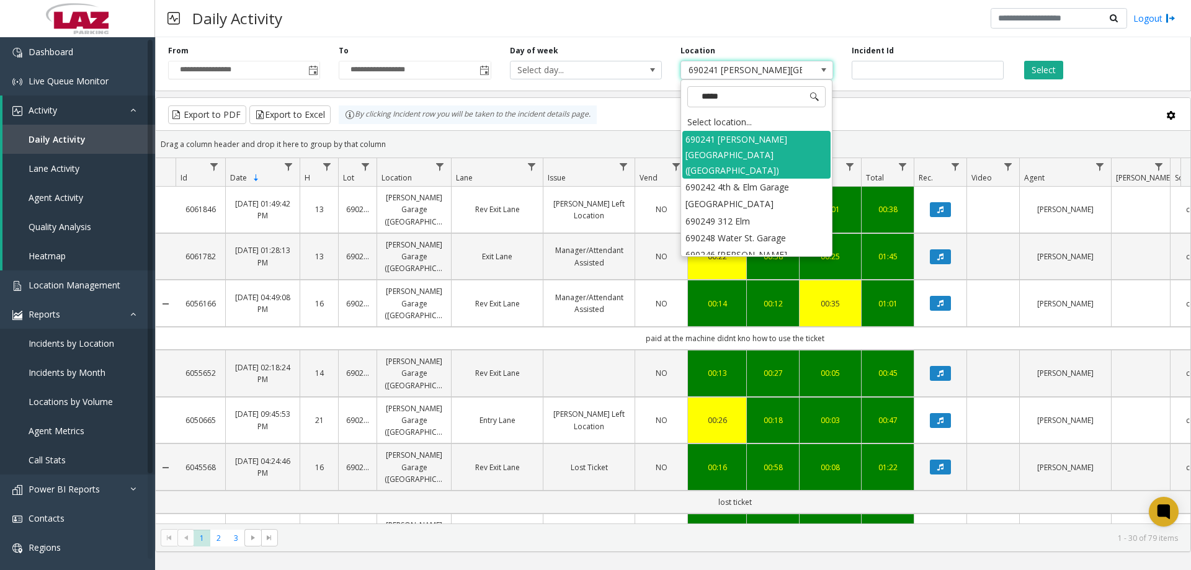
type input "******"
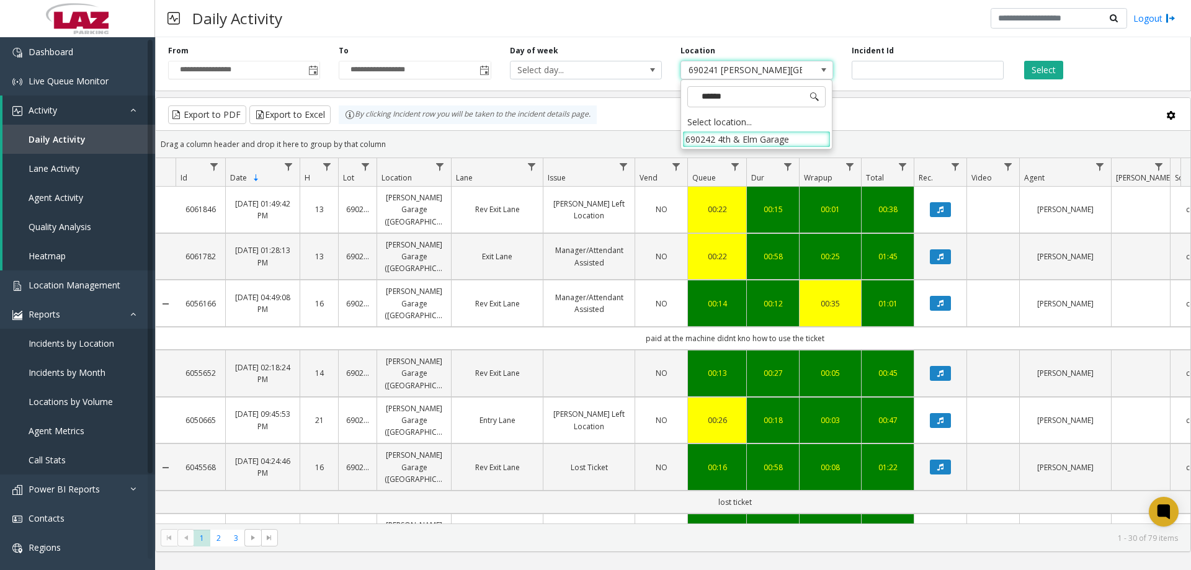
click at [732, 136] on li "690242 4th & Elm Garage" at bounding box center [756, 139] width 148 height 17
click at [1049, 66] on button "Select" at bounding box center [1043, 70] width 39 height 19
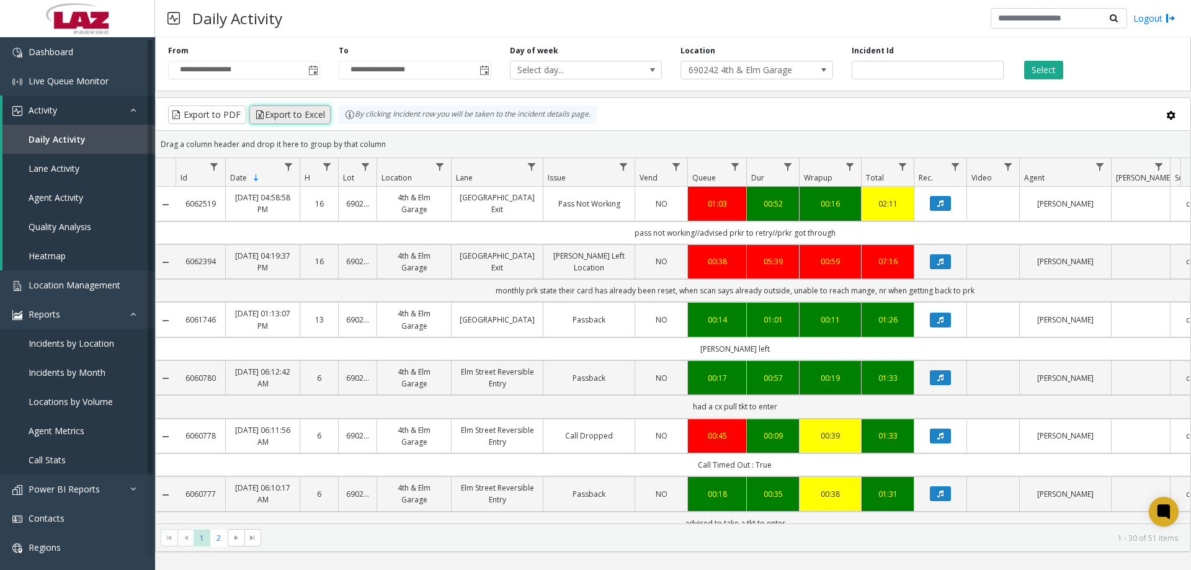
click at [295, 114] on button "Export to Excel" at bounding box center [289, 114] width 81 height 19
click at [763, 63] on span "690242 4th & Elm Garage" at bounding box center [741, 69] width 121 height 17
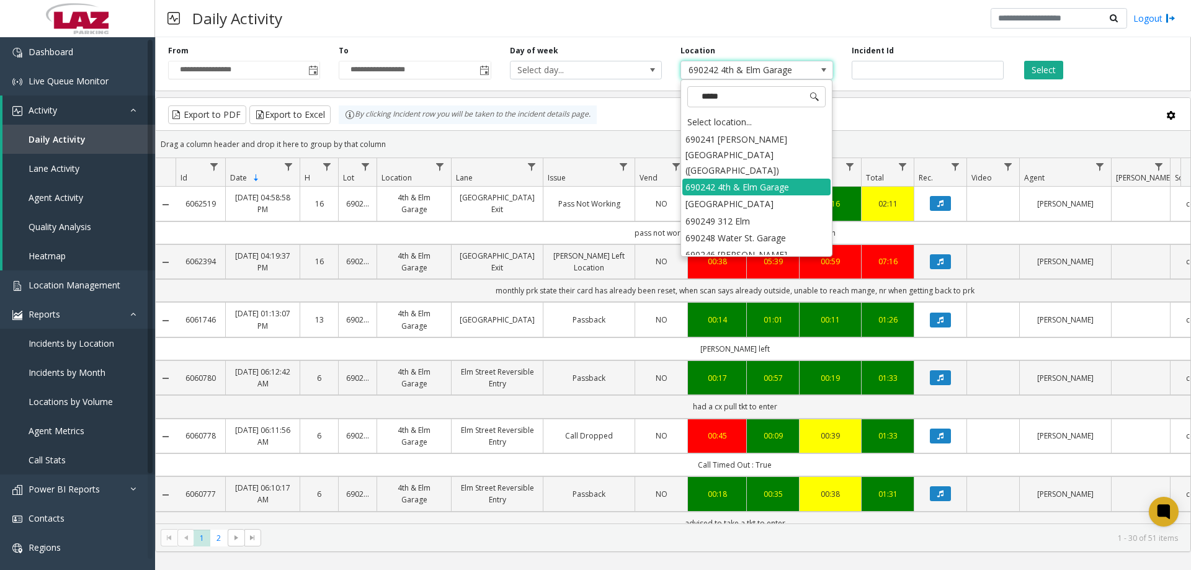
type input "******"
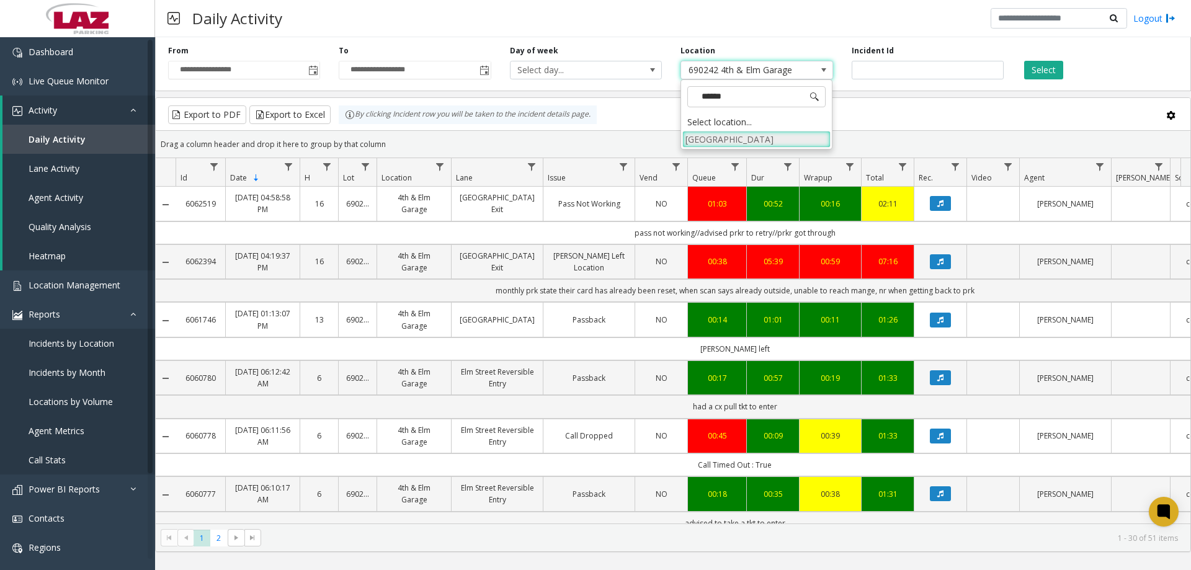
click at [748, 140] on li "[GEOGRAPHIC_DATA]" at bounding box center [756, 139] width 148 height 17
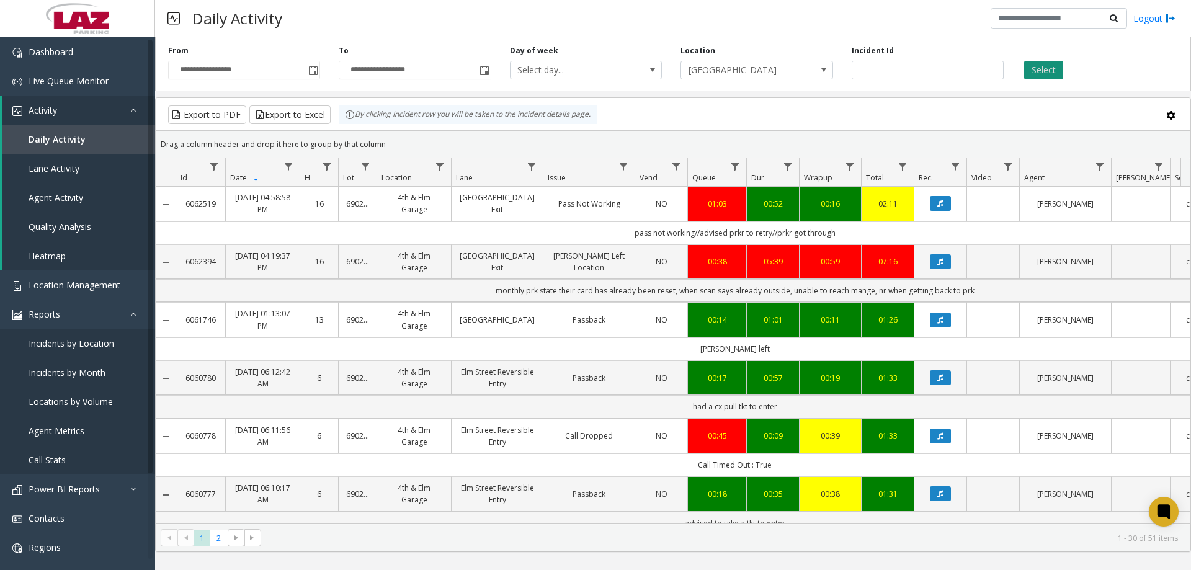
click at [1055, 74] on button "Select" at bounding box center [1043, 70] width 39 height 19
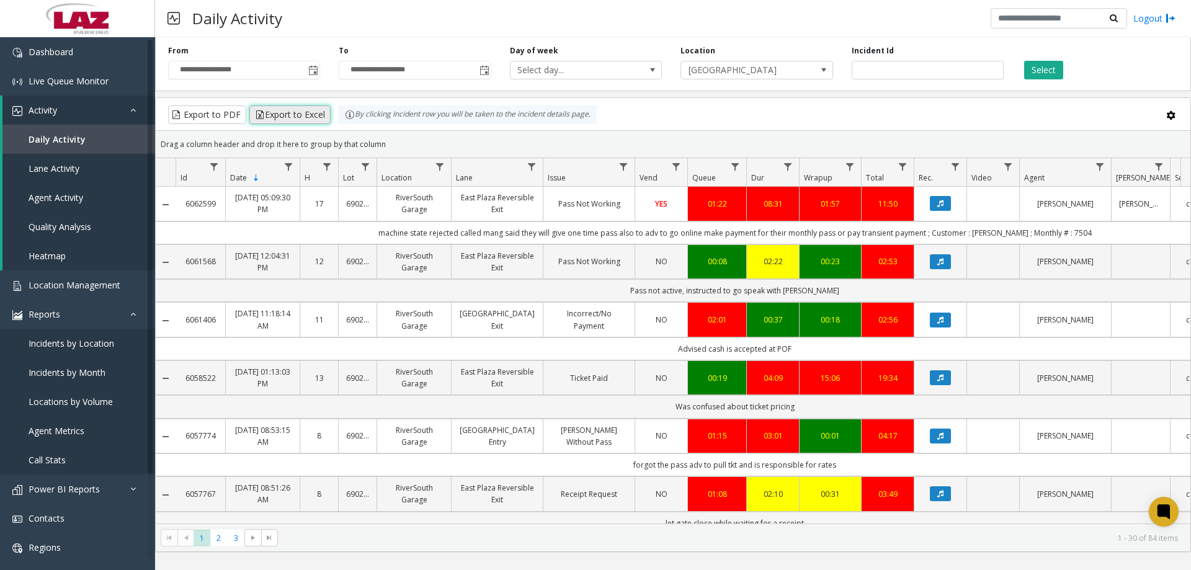
click at [296, 117] on button "Export to Excel" at bounding box center [289, 114] width 81 height 19
click at [778, 68] on span "[GEOGRAPHIC_DATA]" at bounding box center [741, 69] width 121 height 17
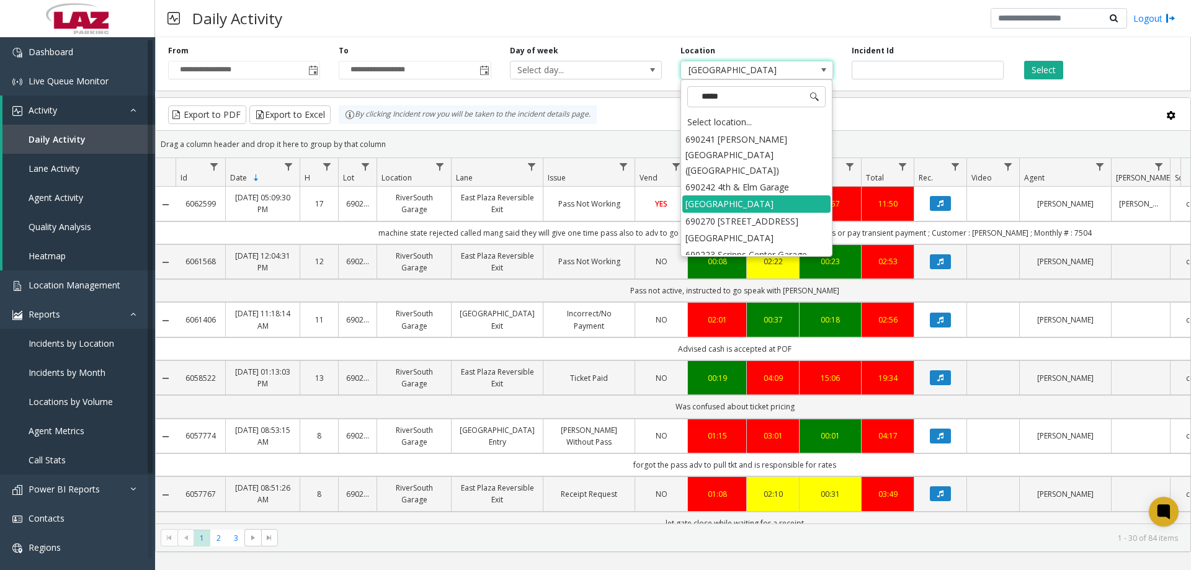
type input "******"
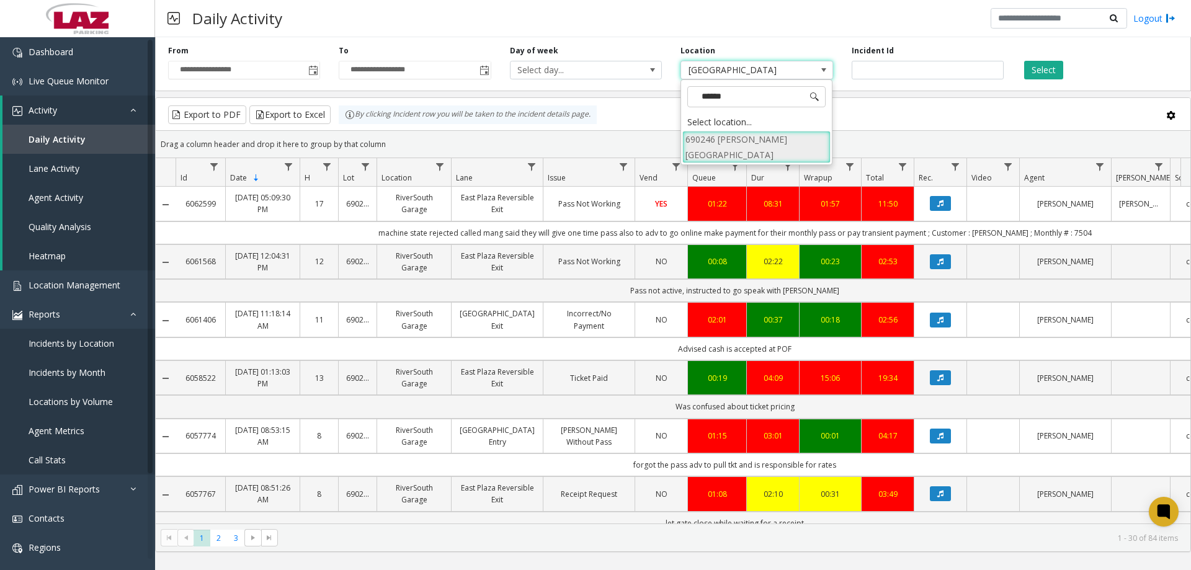
click at [784, 137] on li "690246 [PERSON_NAME][GEOGRAPHIC_DATA]" at bounding box center [756, 147] width 148 height 32
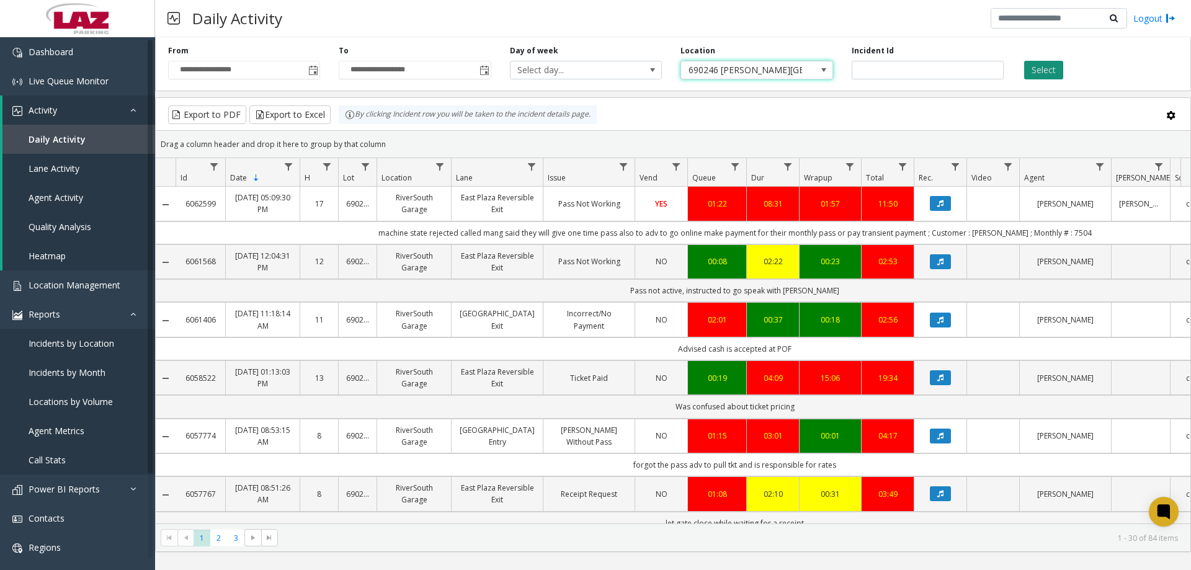
click at [1057, 67] on button "Select" at bounding box center [1043, 70] width 39 height 19
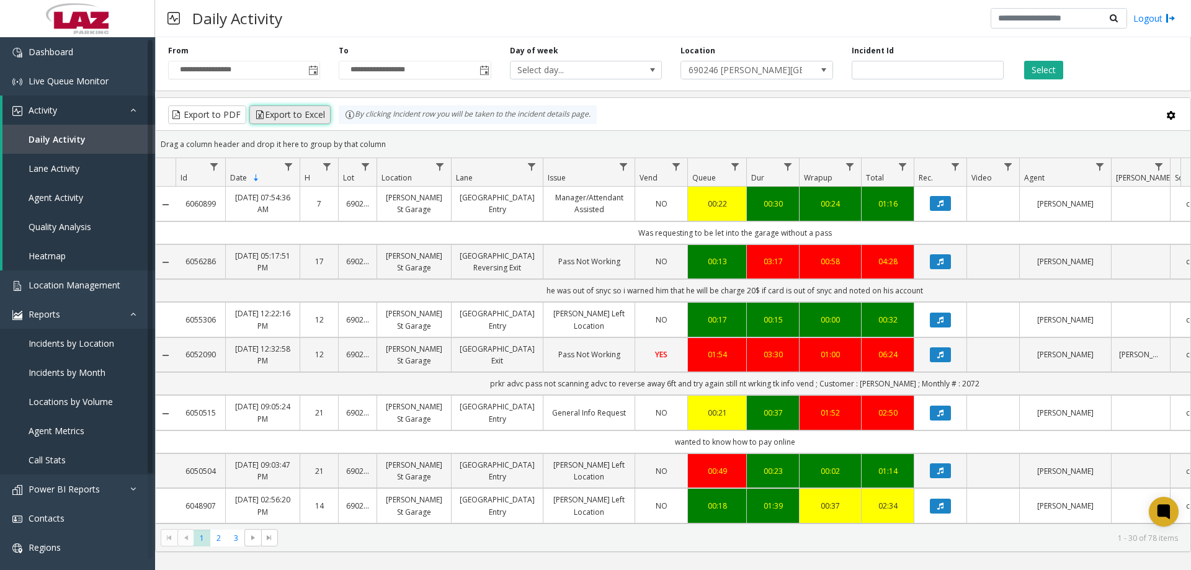
click at [287, 115] on button "Export to Excel" at bounding box center [289, 114] width 81 height 19
click at [819, 66] on span at bounding box center [823, 70] width 10 height 10
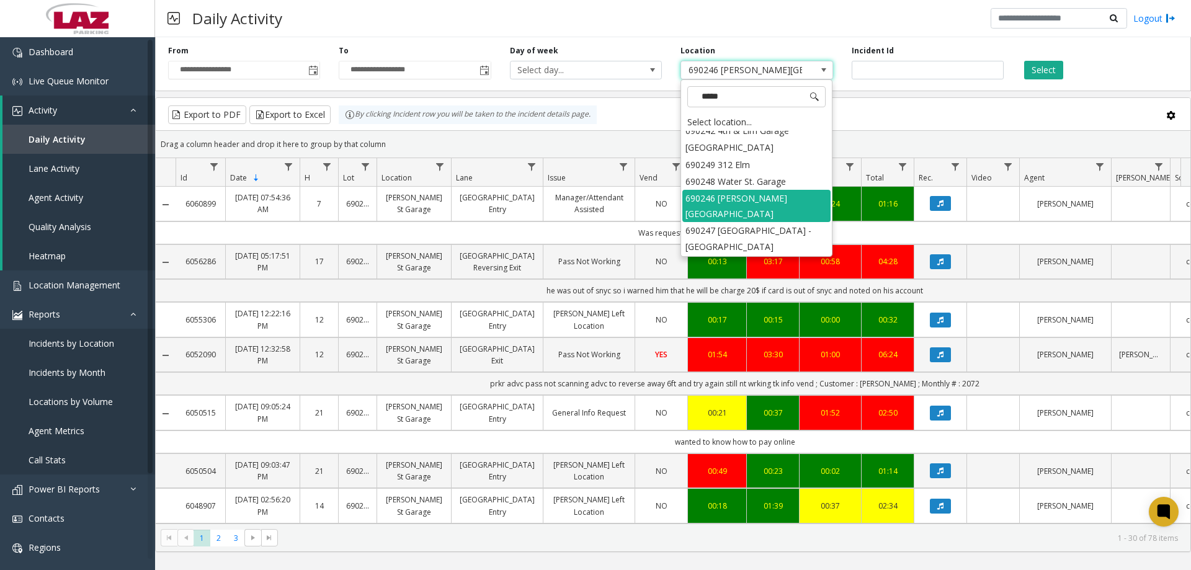
scroll to position [25, 0]
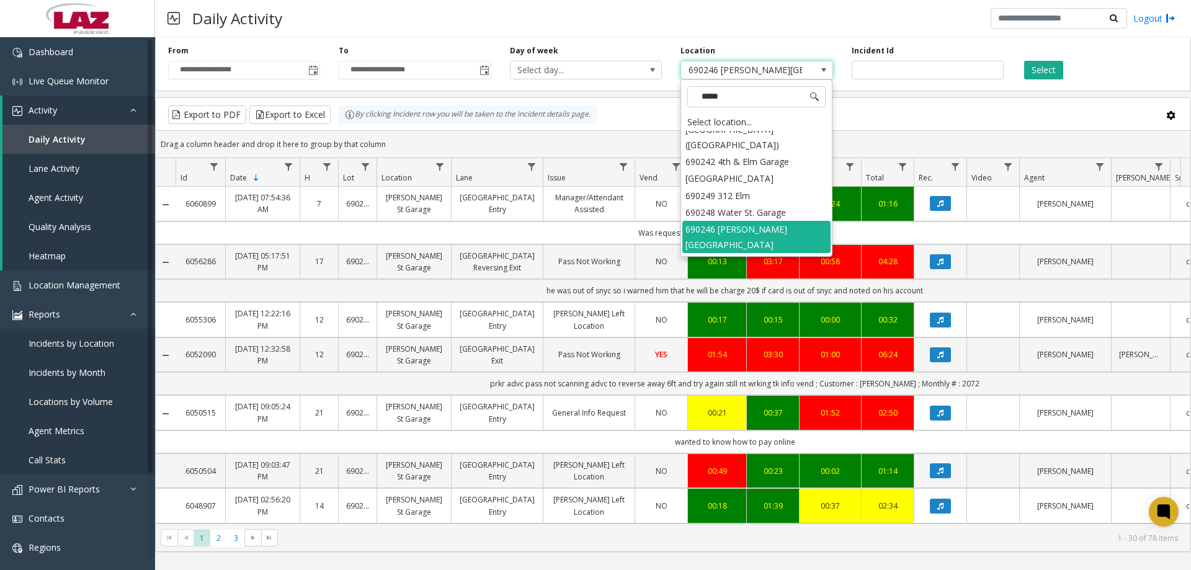
type input "******"
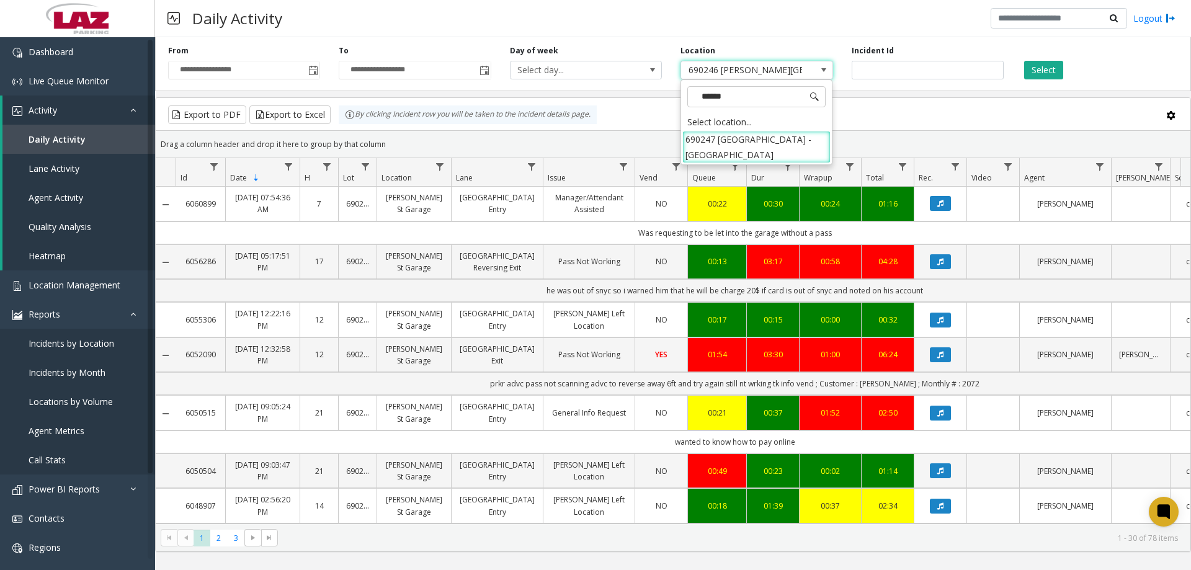
click at [784, 148] on li "690247 [GEOGRAPHIC_DATA] - [GEOGRAPHIC_DATA]" at bounding box center [756, 147] width 148 height 32
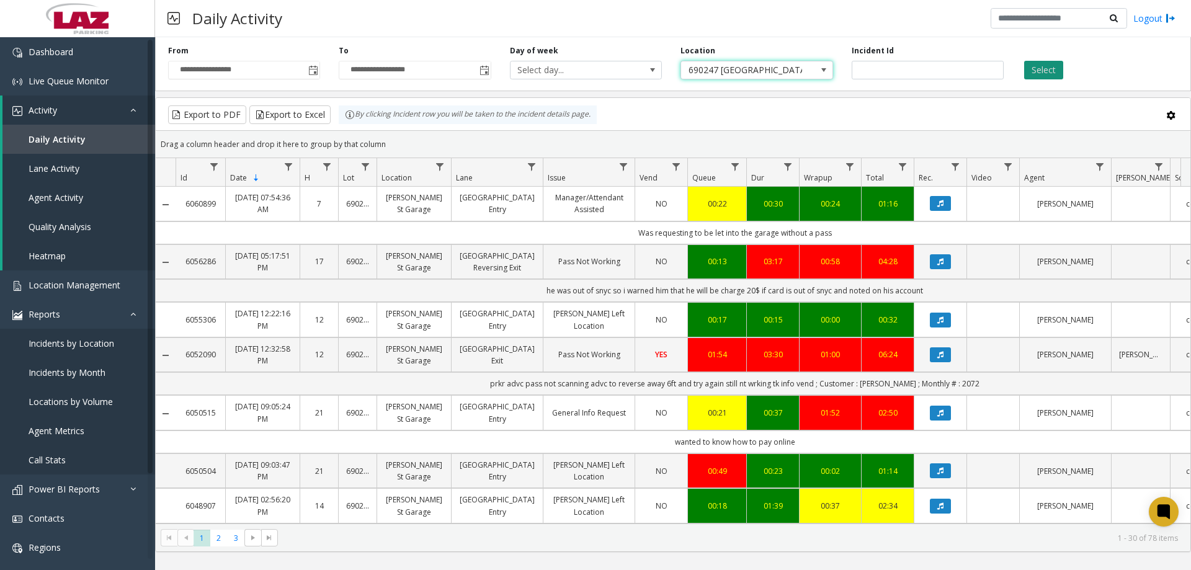
click at [1042, 74] on button "Select" at bounding box center [1043, 70] width 39 height 19
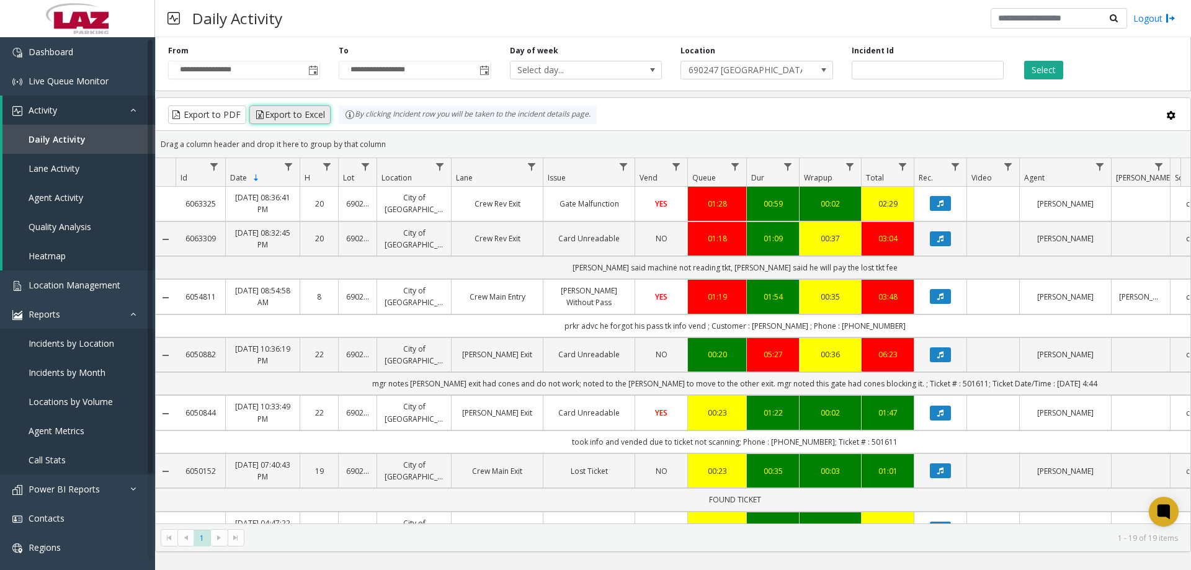
click at [268, 121] on button "Export to Excel" at bounding box center [289, 114] width 81 height 19
